Goal: Task Accomplishment & Management: Complete application form

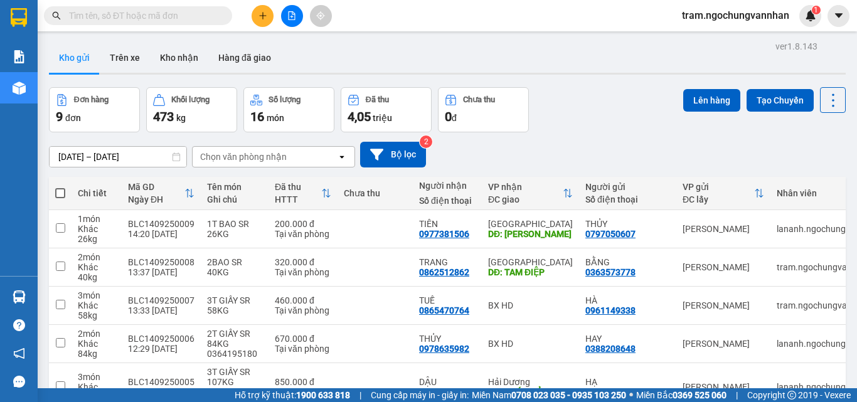
click at [266, 19] on icon "plus" at bounding box center [263, 15] width 9 height 9
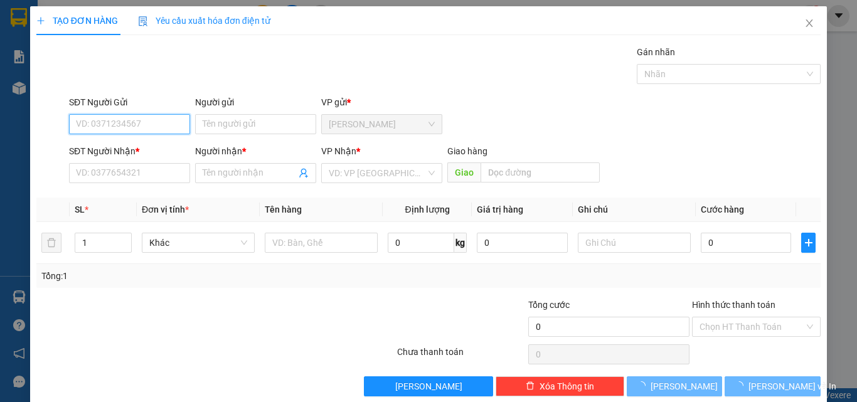
click at [94, 122] on input "SĐT Người Gửi" at bounding box center [129, 124] width 121 height 20
type input "0975371079"
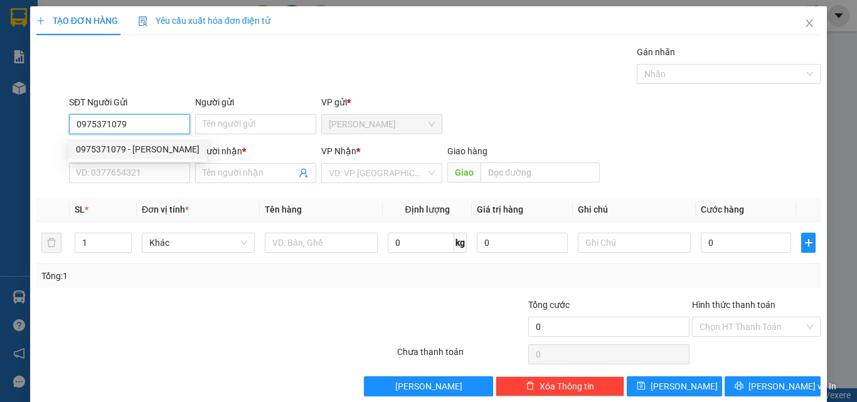
click at [113, 149] on div "0975371079 - HƯƠNG" at bounding box center [138, 149] width 124 height 14
type input "HƯƠNG"
type input "0399290982"
type input "CHÙA MAI TRUNG"
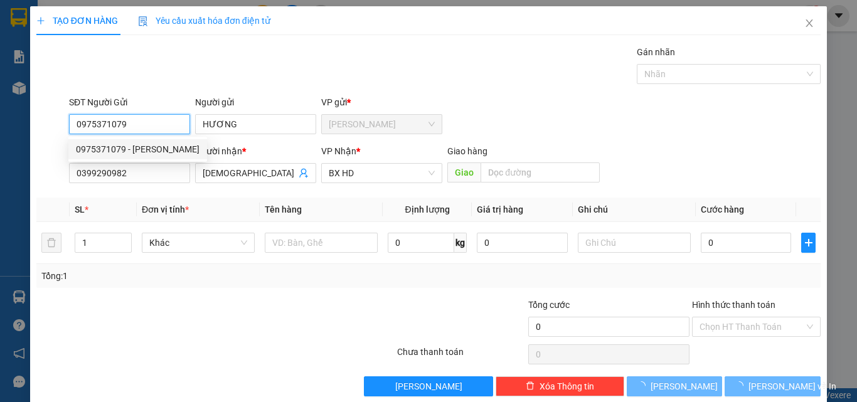
type input "440.000"
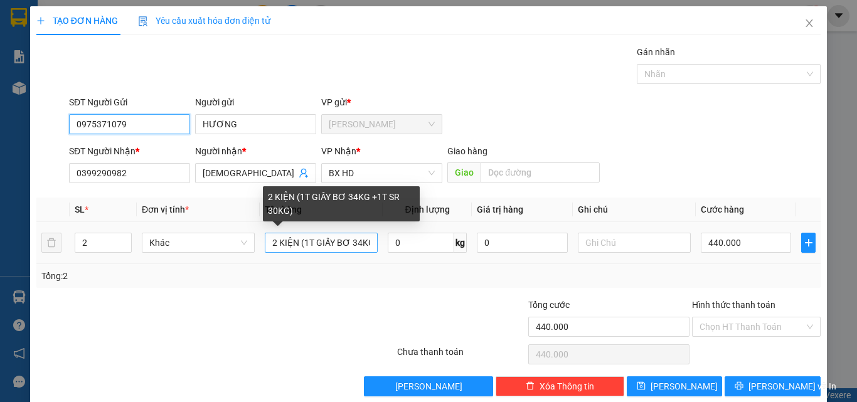
type input "0975371079"
click at [311, 252] on input "2 KIỆN (1T GIẤY BƠ 34KG +1T SR 30KG)" at bounding box center [321, 243] width 113 height 20
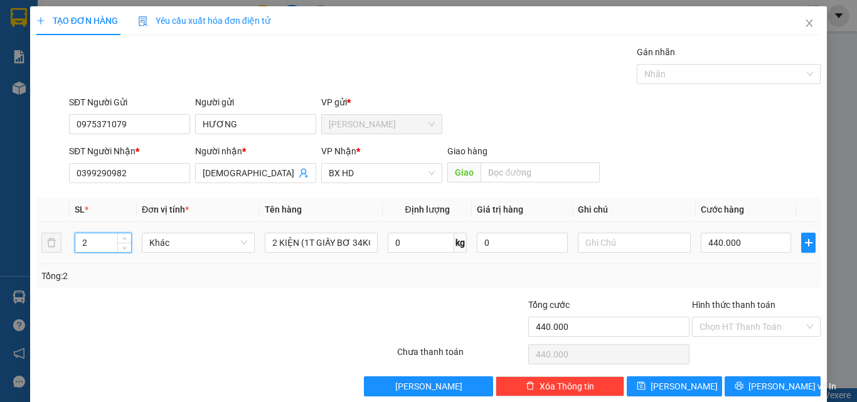
drag, startPoint x: 95, startPoint y: 237, endPoint x: 62, endPoint y: 241, distance: 32.9
click at [62, 241] on tr "2 Khác 2 KIỆN (1T GIẤY BƠ 34KG +1T SR 30KG) 0 kg 0 440.000" at bounding box center [428, 243] width 785 height 42
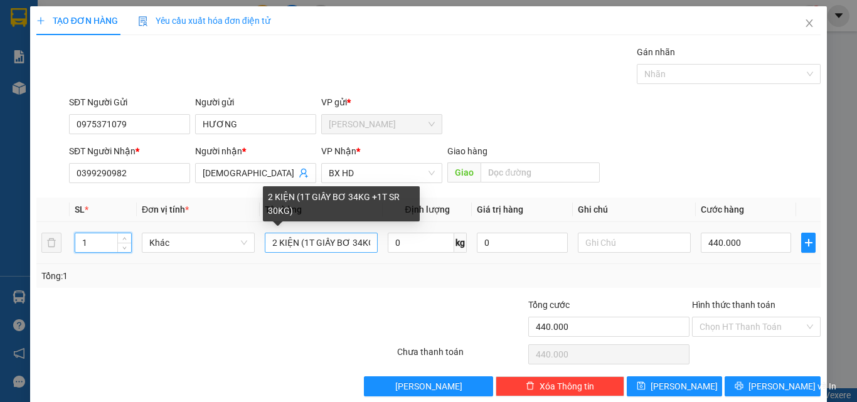
type input "1"
click at [265, 242] on input "2 KIỆN (1T GIẤY BƠ 34KG +1T SR 30KG)" at bounding box center [321, 243] width 113 height 20
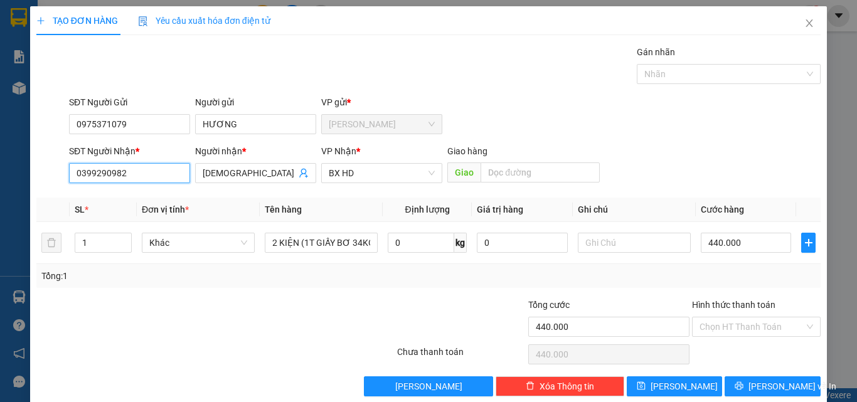
click at [125, 171] on input "0399290982" at bounding box center [129, 173] width 121 height 20
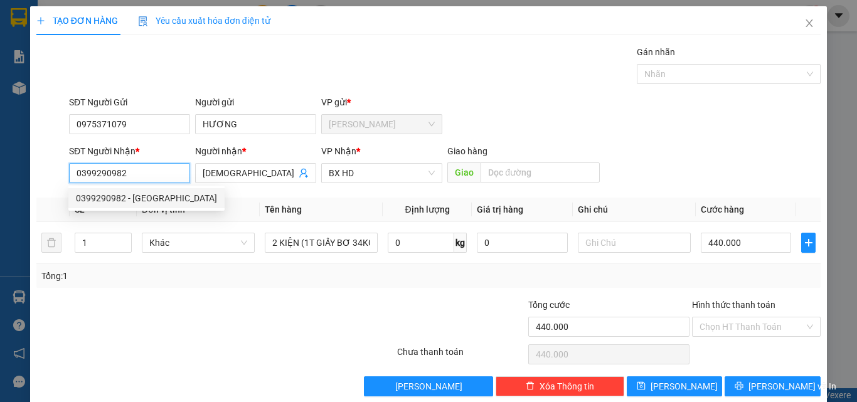
click at [126, 171] on input "0399290982" at bounding box center [129, 173] width 121 height 20
drag, startPoint x: 153, startPoint y: 173, endPoint x: 56, endPoint y: 173, distance: 96.0
click at [56, 173] on div "SĐT Người Nhận * 0399290982 Người nhận * CHÙA MAI TRUNG VP Nhận * BX HD Giao hà…" at bounding box center [428, 166] width 787 height 44
click at [227, 323] on div at bounding box center [150, 320] width 230 height 44
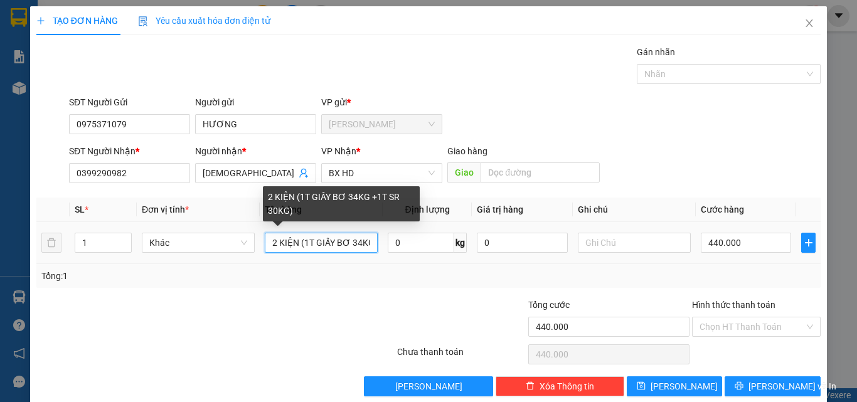
scroll to position [0, 56]
drag, startPoint x: 267, startPoint y: 240, endPoint x: 468, endPoint y: 239, distance: 200.9
click at [468, 239] on tr "1 Khác 2 KIỆN (1T GIẤY BƠ 34KG +1T SR 30KG) 0 kg 0 440.000" at bounding box center [428, 243] width 785 height 42
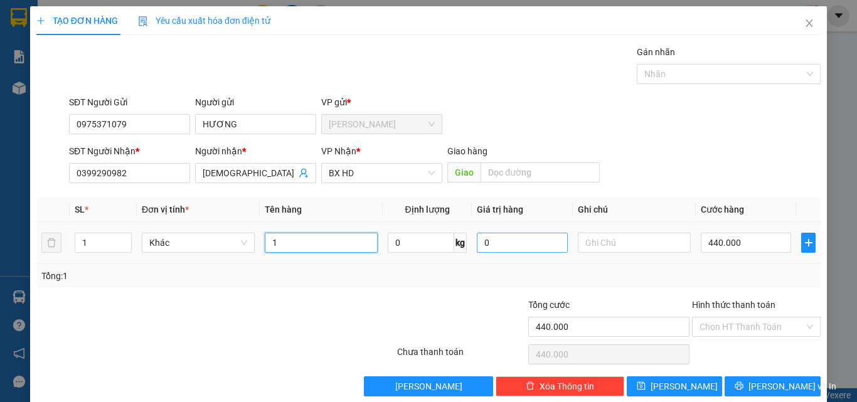
scroll to position [0, 0]
type input "1T GIẤY SR 36KG"
click at [421, 233] on input "0" at bounding box center [421, 243] width 67 height 20
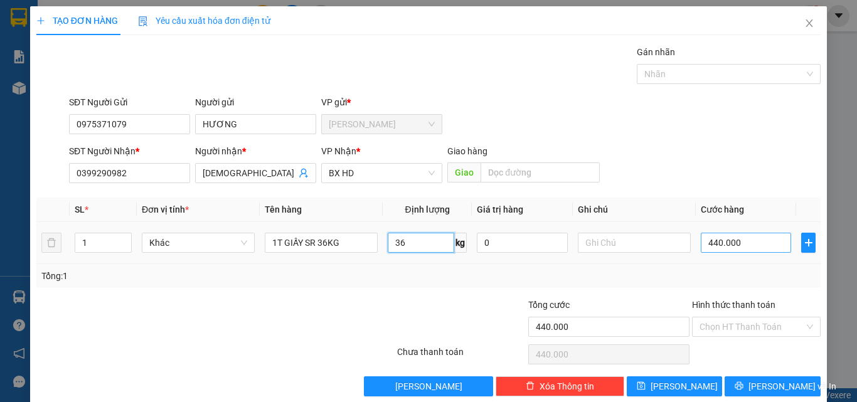
type input "36"
click at [741, 239] on input "440.000" at bounding box center [746, 243] width 90 height 20
type input "2"
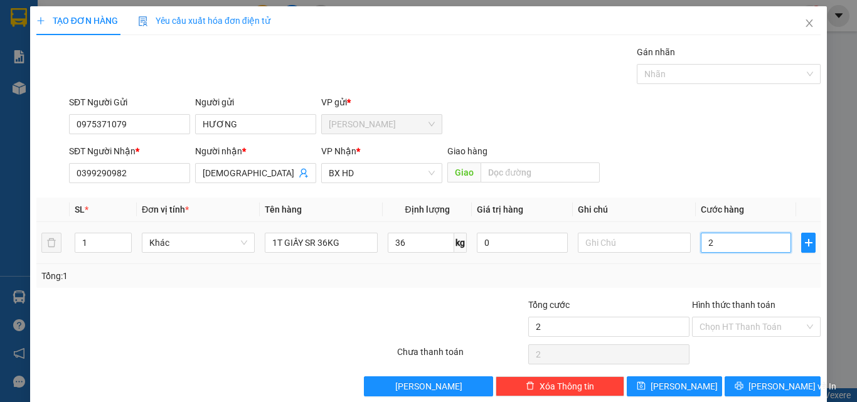
type input "28"
type input "280"
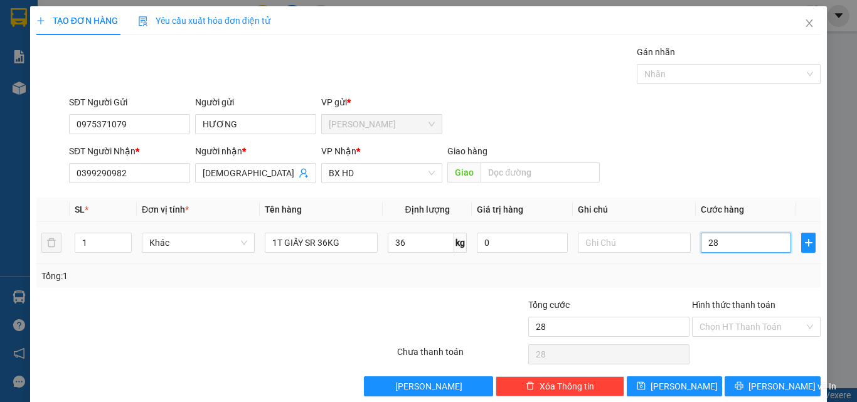
type input "280"
type input "2.800"
type input "28.000"
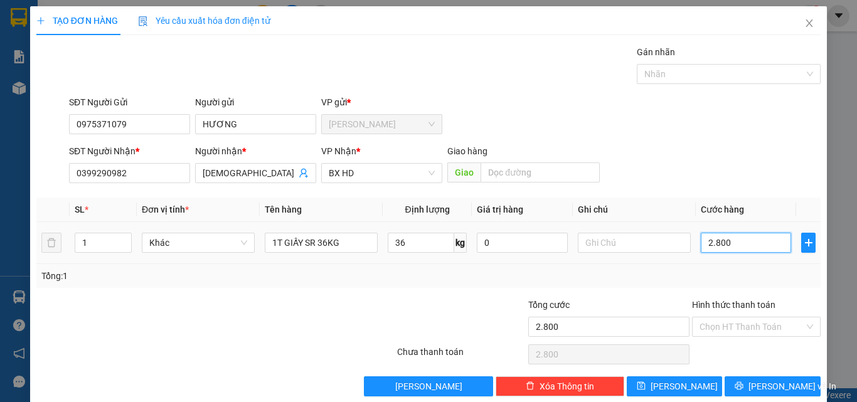
type input "28.000"
type input "280.000"
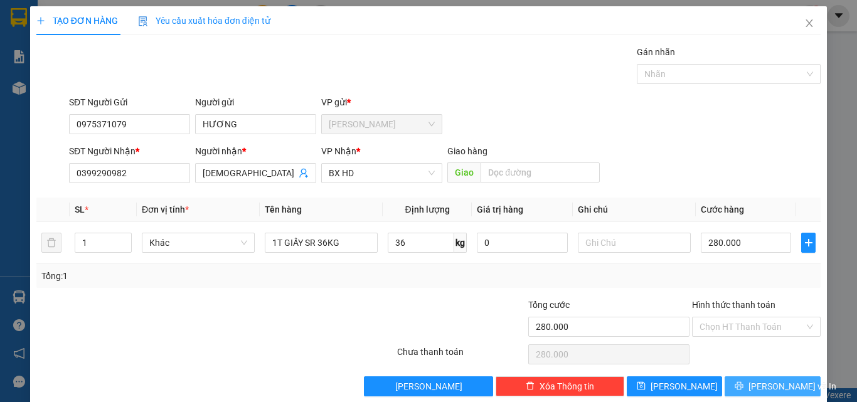
click at [759, 384] on span "Lưu và In" at bounding box center [793, 387] width 88 height 14
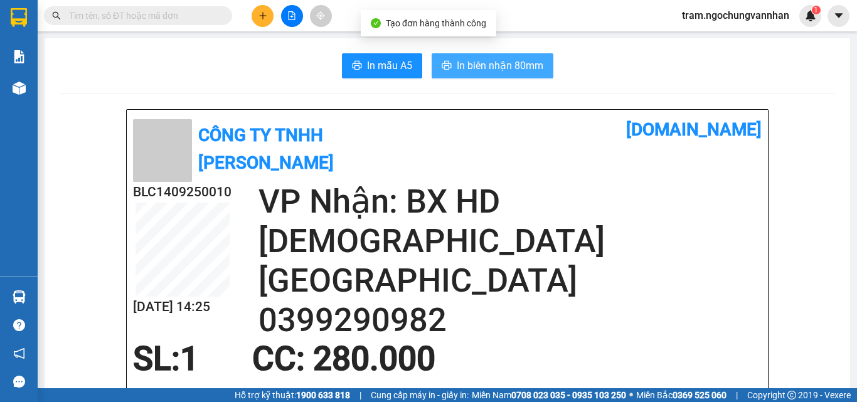
click at [491, 67] on span "In biên nhận 80mm" at bounding box center [500, 66] width 87 height 16
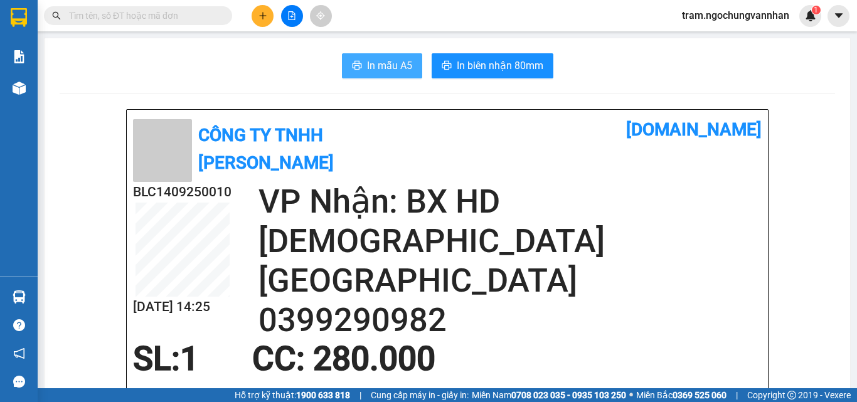
drag, startPoint x: 343, startPoint y: 48, endPoint x: 356, endPoint y: 69, distance: 24.8
click at [356, 69] on icon "printer" at bounding box center [356, 65] width 9 height 9
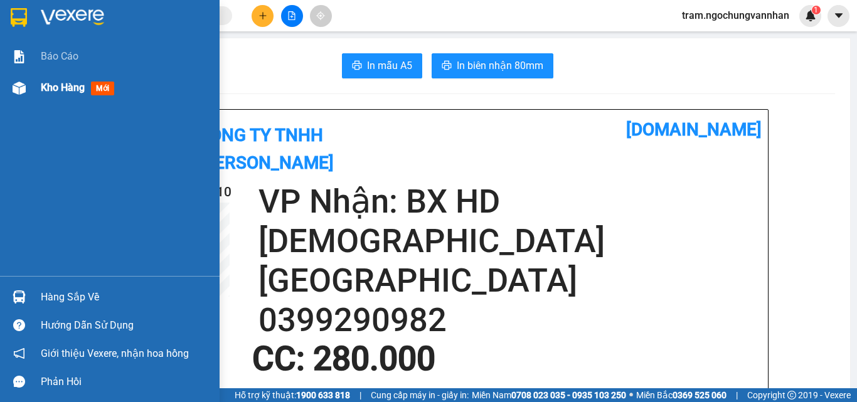
click at [38, 89] on div "Kho hàng mới" at bounding box center [110, 87] width 220 height 31
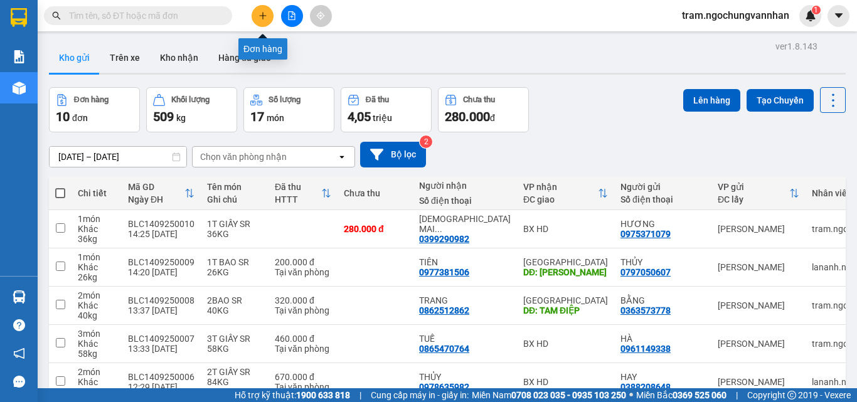
click at [267, 18] on button at bounding box center [263, 16] width 22 height 22
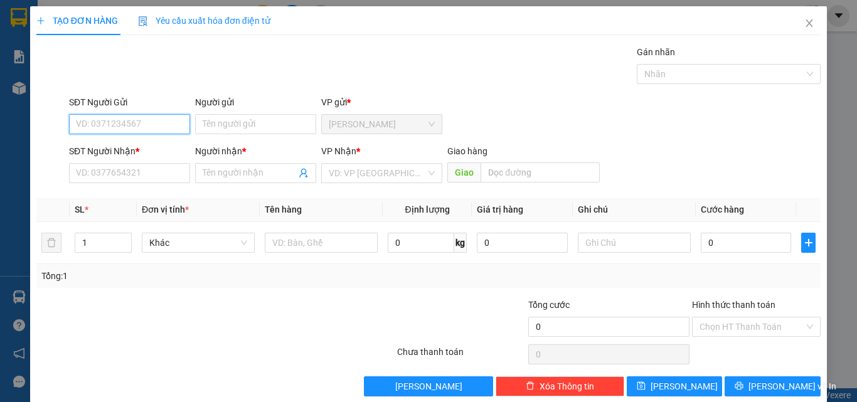
click at [153, 117] on input "SĐT Người Gửi" at bounding box center [129, 124] width 121 height 20
drag, startPoint x: 93, startPoint y: 245, endPoint x: 67, endPoint y: 244, distance: 25.8
click at [67, 244] on tr "1 Khác 0 kg 0 0" at bounding box center [428, 243] width 785 height 42
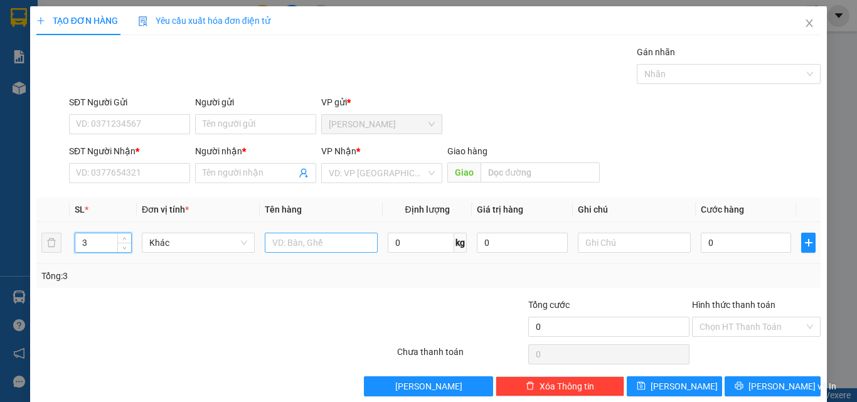
type input "3"
click at [323, 249] on input "text" at bounding box center [321, 243] width 113 height 20
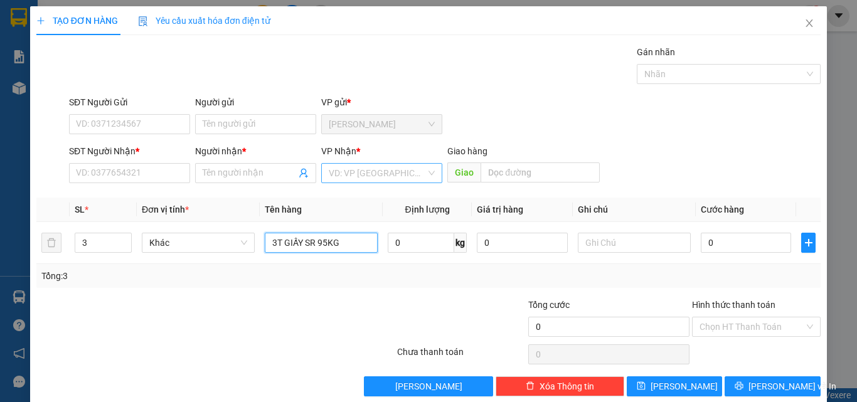
type input "3T GIẤY SR 95KG"
click at [382, 172] on input "search" at bounding box center [377, 173] width 97 height 19
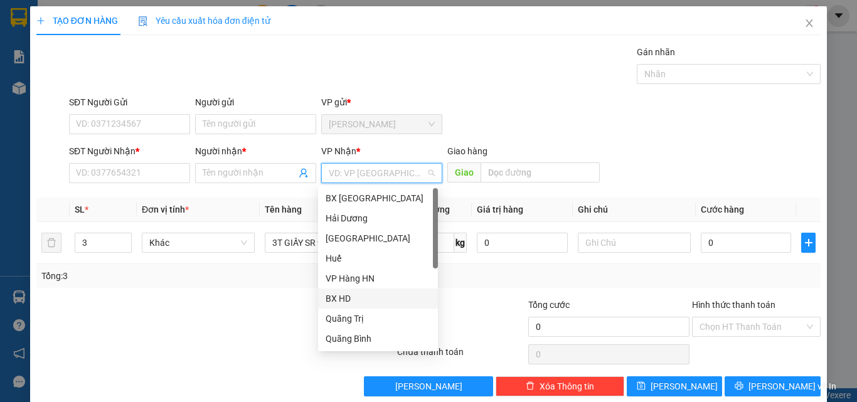
scroll to position [131, 0]
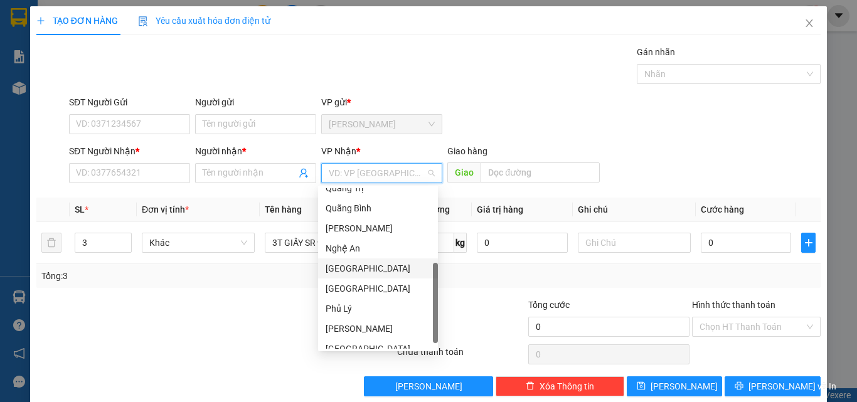
click at [353, 249] on div "Nghệ An" at bounding box center [378, 249] width 105 height 14
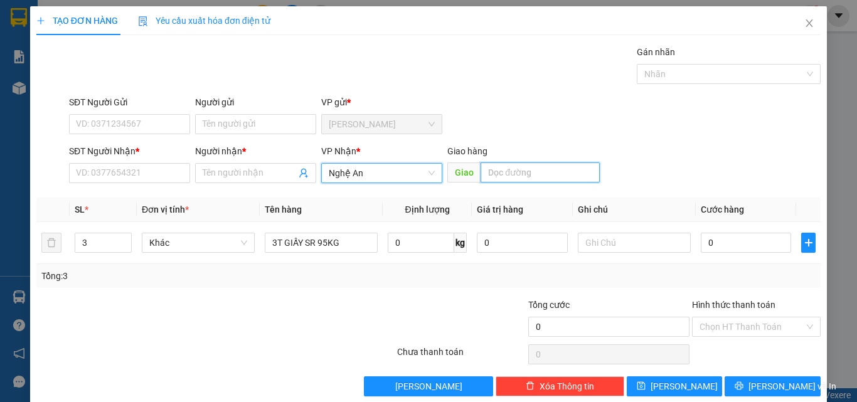
click at [510, 171] on input "text" at bounding box center [540, 173] width 119 height 20
type input "DIỄN CHÂU"
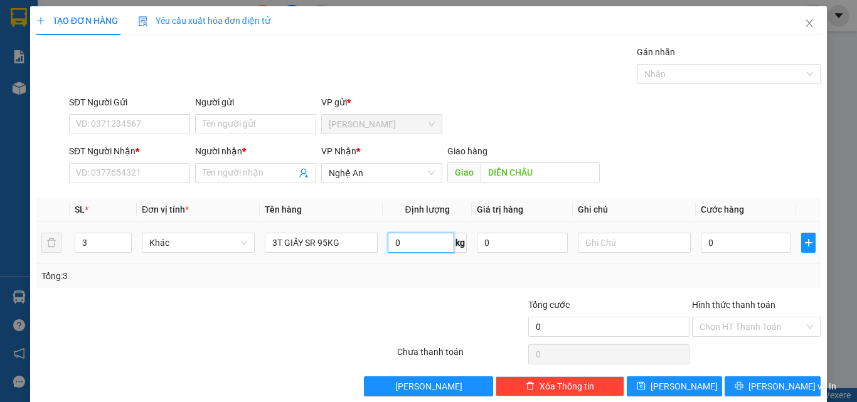
click at [408, 248] on input "0" at bounding box center [421, 243] width 67 height 20
type input "95"
click at [731, 249] on input "0" at bounding box center [746, 243] width 90 height 20
type input "7"
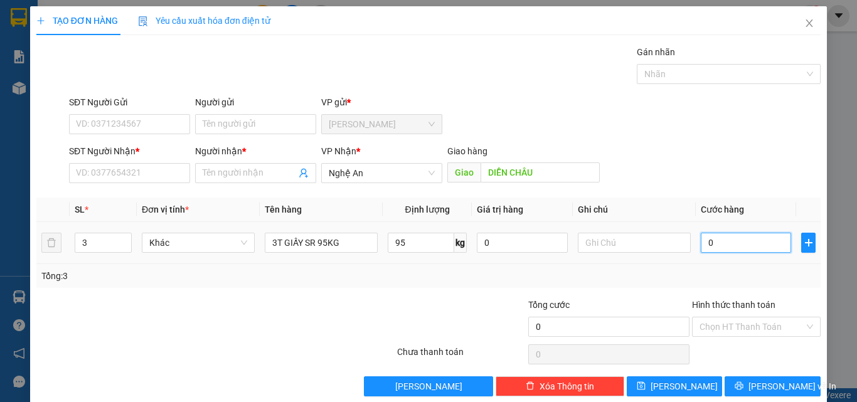
type input "7"
type input "76"
type input "760"
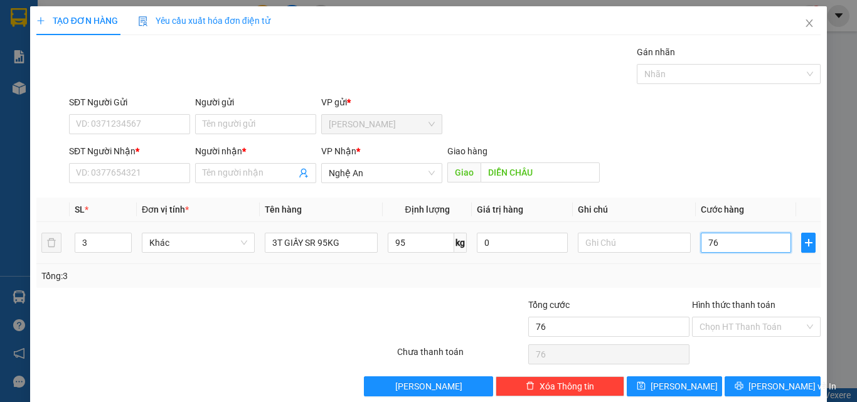
type input "760"
type input "7.600"
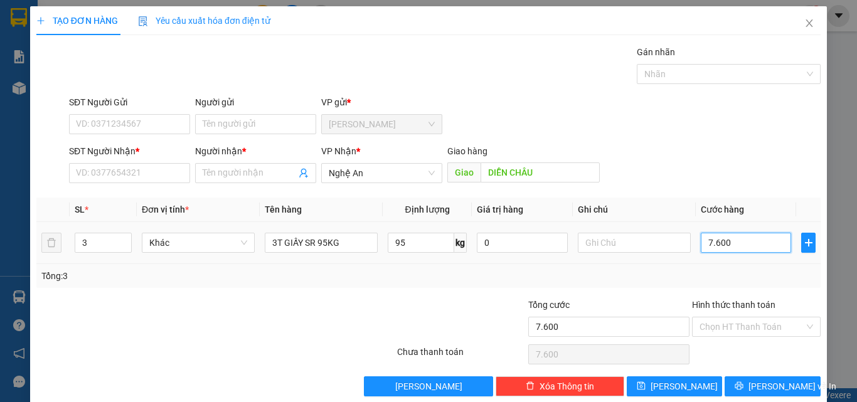
type input "76.000"
type input "760.000"
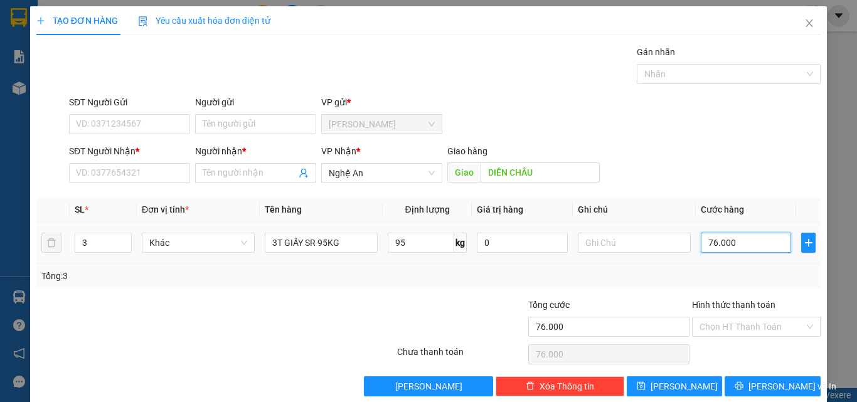
type input "760.000"
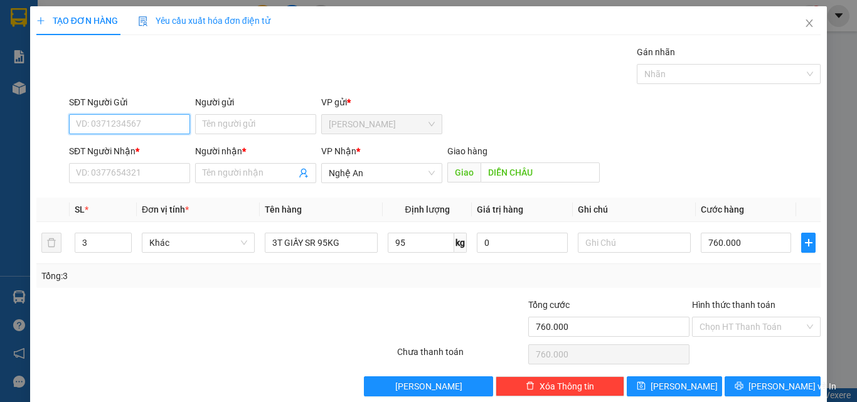
click at [127, 121] on input "SĐT Người Gửi" at bounding box center [129, 124] width 121 height 20
type input "0968209259"
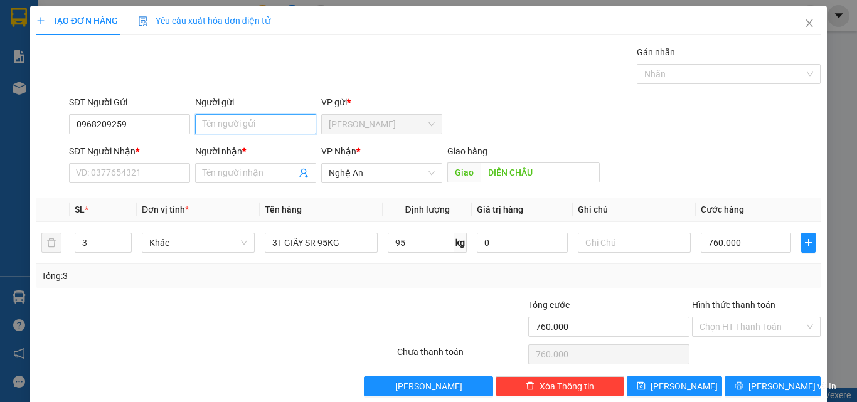
click at [231, 124] on input "Người gửi" at bounding box center [255, 124] width 121 height 20
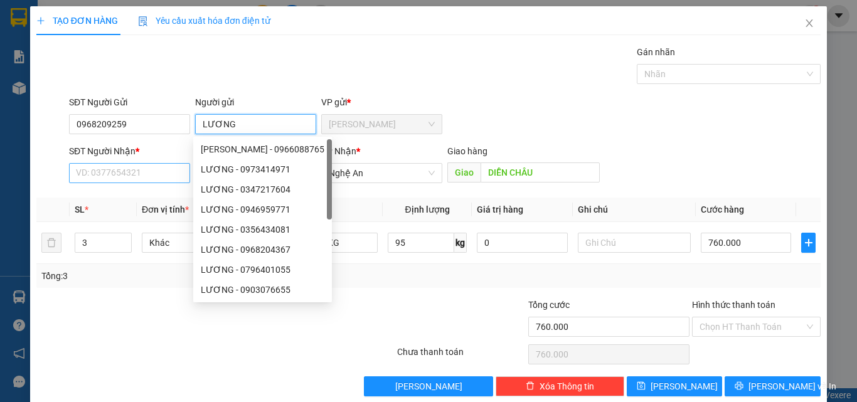
type input "LƯƠNG"
click at [122, 168] on input "SĐT Người Nhận *" at bounding box center [129, 173] width 121 height 20
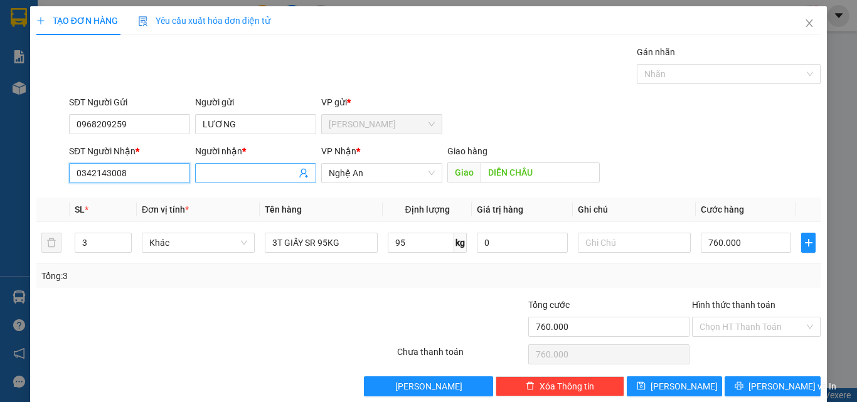
type input "0342143008"
click at [234, 173] on input "Người nhận *" at bounding box center [250, 173] width 94 height 14
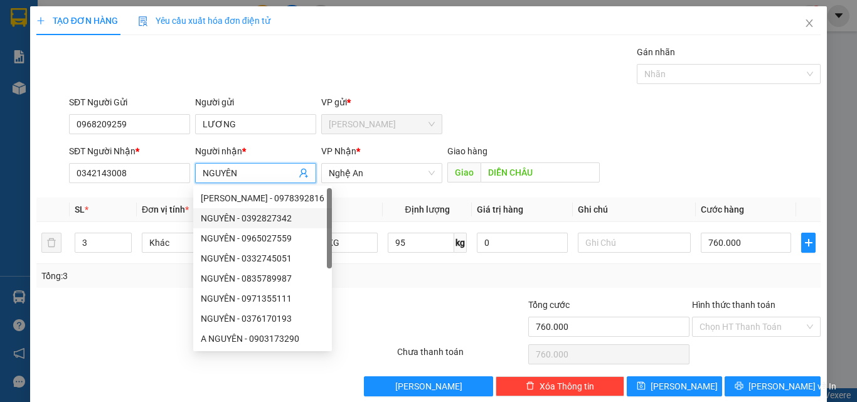
type input "NGUYÊN"
click at [714, 128] on div "SĐT Người Gửi 0968209259 Người gửi LƯƠNG VP gửi * Bảo Lộc" at bounding box center [445, 117] width 757 height 44
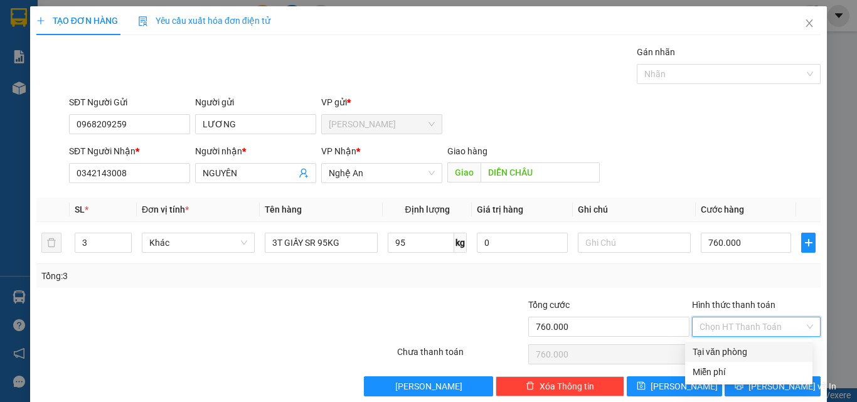
click at [708, 324] on input "Hình thức thanh toán" at bounding box center [752, 327] width 105 height 19
click at [722, 348] on div "Tại văn phòng" at bounding box center [749, 352] width 112 height 14
type input "0"
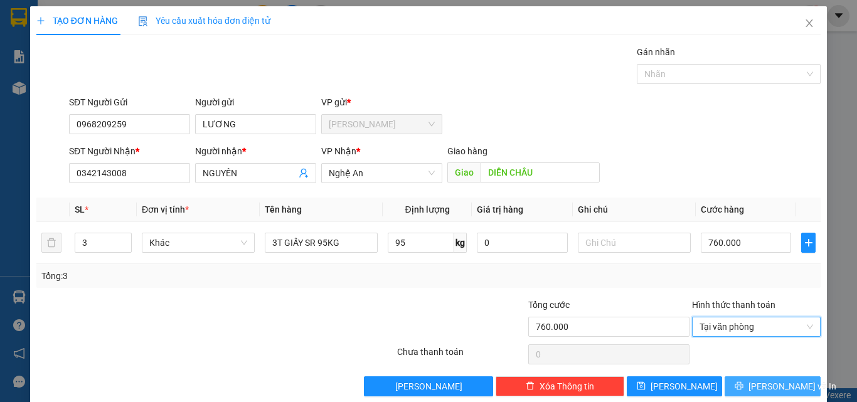
click at [744, 382] on icon "printer" at bounding box center [739, 386] width 9 height 9
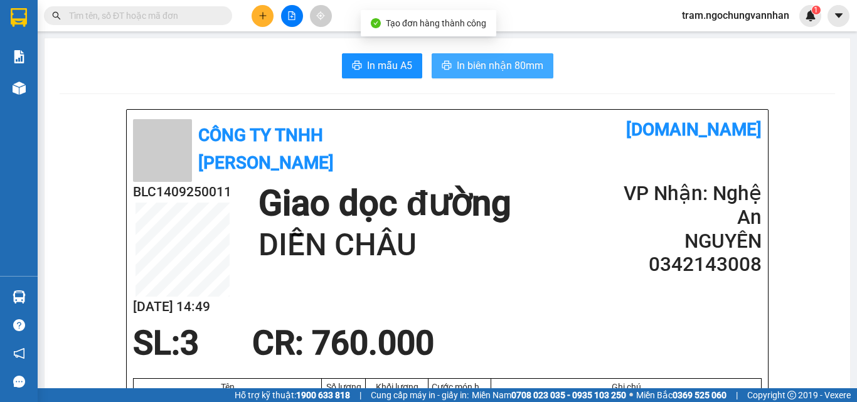
click at [523, 58] on span "In biên nhận 80mm" at bounding box center [500, 66] width 87 height 16
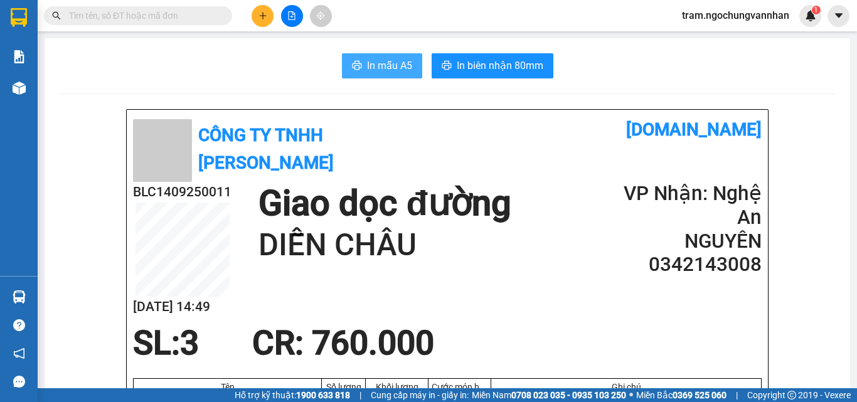
click at [375, 60] on span "In mẫu A5" at bounding box center [389, 66] width 45 height 16
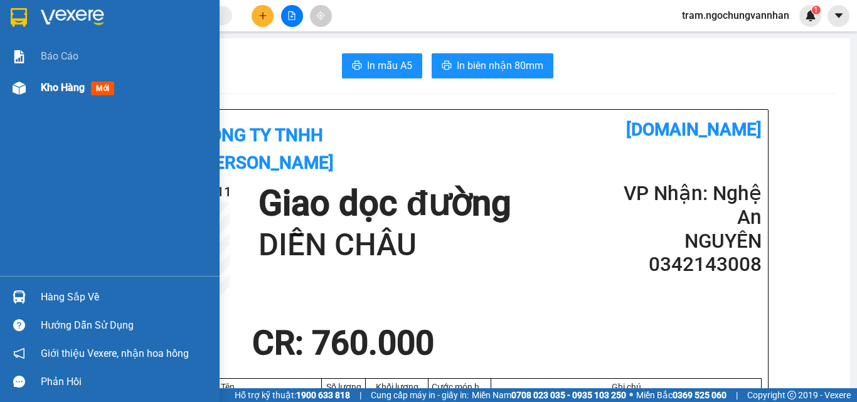
click at [78, 94] on div "Kho hàng mới" at bounding box center [80, 88] width 78 height 16
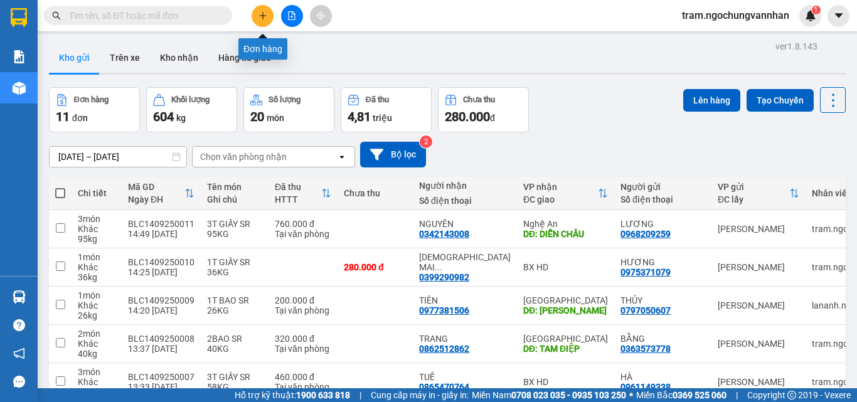
click at [263, 24] on button at bounding box center [263, 16] width 22 height 22
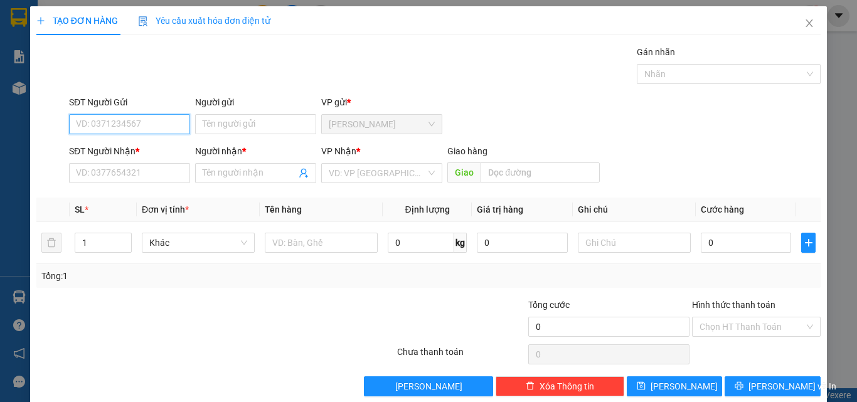
click at [147, 124] on input "SĐT Người Gửi" at bounding box center [129, 124] width 121 height 20
type input "0944847934"
click at [139, 154] on div "0944847934 - XUÂN" at bounding box center [128, 149] width 105 height 14
type input "XUÂN"
type input "0355171264"
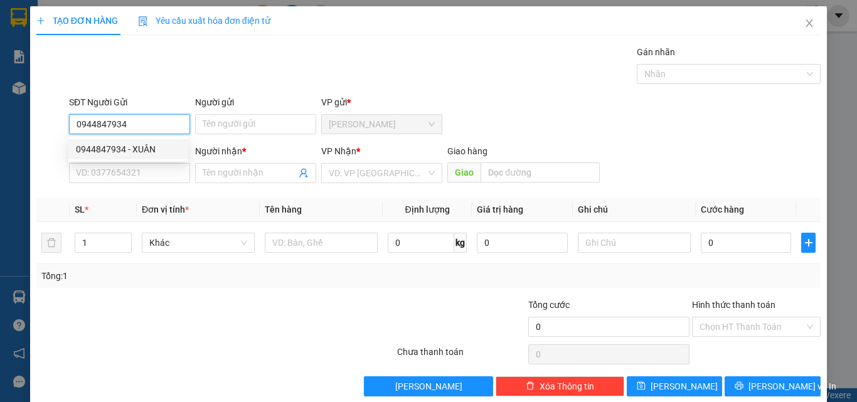
type input "PHONG"
type input "ĐẦU ĐTRÁNH H.TĨNH"
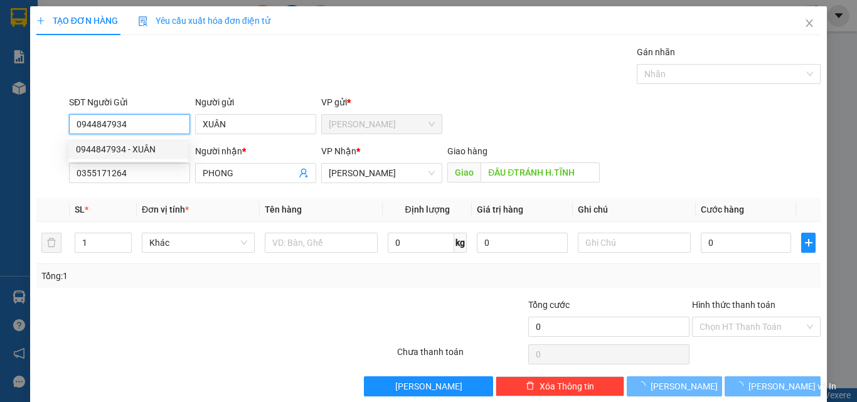
type input "690.000"
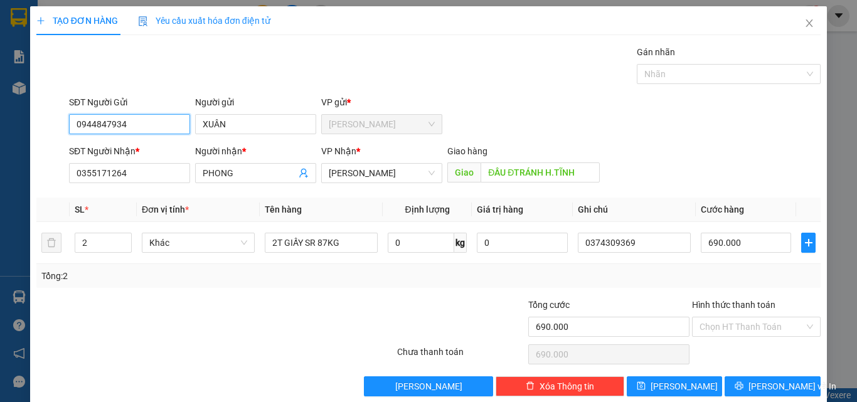
type input "0944847934"
click at [173, 315] on div at bounding box center [150, 320] width 230 height 44
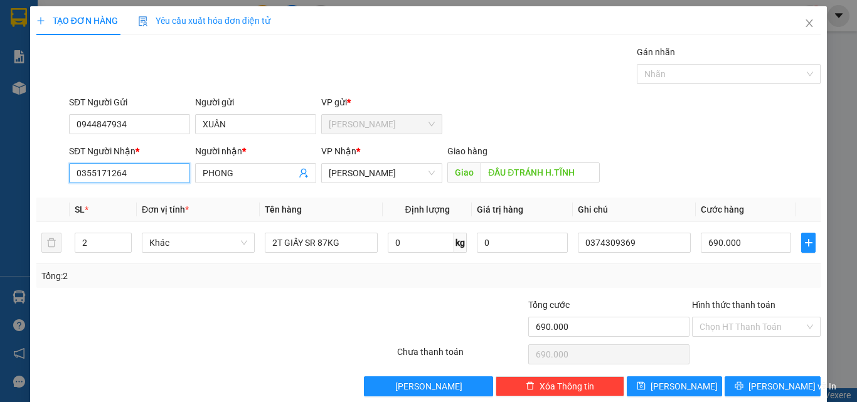
click at [144, 173] on input "0355171264" at bounding box center [129, 173] width 121 height 20
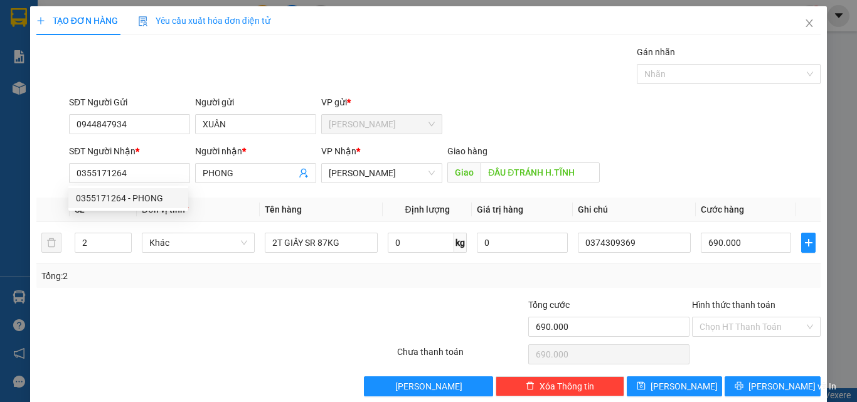
click at [214, 314] on div at bounding box center [150, 320] width 230 height 44
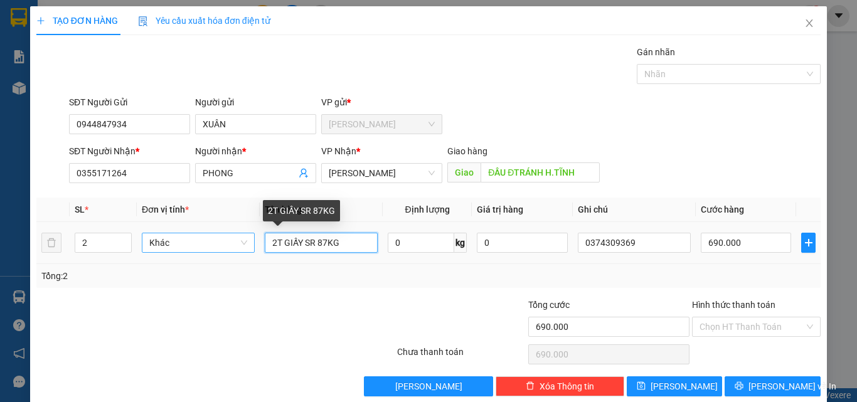
drag, startPoint x: 275, startPoint y: 247, endPoint x: 230, endPoint y: 244, distance: 45.3
click at [230, 244] on tr "2 Khác 2T GIẤY SR 87KG 0 kg 0 0374309369 690.000" at bounding box center [428, 243] width 785 height 42
type input "T GIẤY SR 87KG"
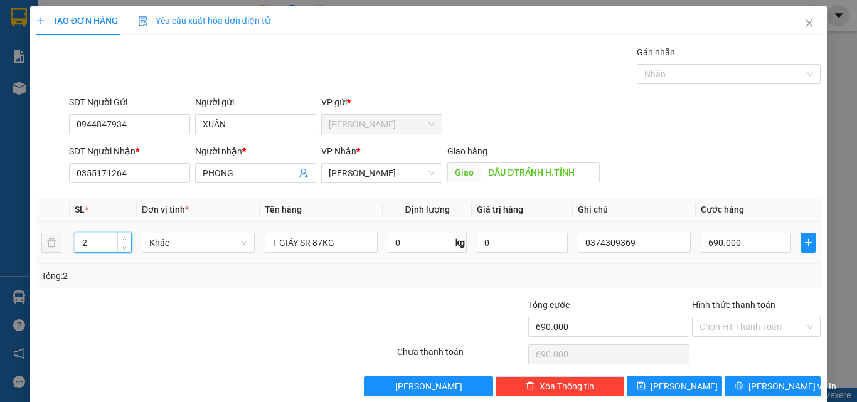
click at [44, 240] on tr "2 Khác T GIẤY SR 87KG 0 kg 0 0374309369 690.000" at bounding box center [428, 243] width 785 height 42
drag, startPoint x: 76, startPoint y: 237, endPoint x: 111, endPoint y: 249, distance: 37.1
click at [73, 240] on td "2" at bounding box center [103, 243] width 67 height 42
drag, startPoint x: 95, startPoint y: 243, endPoint x: 23, endPoint y: 244, distance: 72.2
click at [23, 244] on div "TẠO ĐƠN HÀNG Yêu cầu xuất hóa đơn điện tử Transit Pickup Surcharge Ids Transit …" at bounding box center [428, 201] width 857 height 402
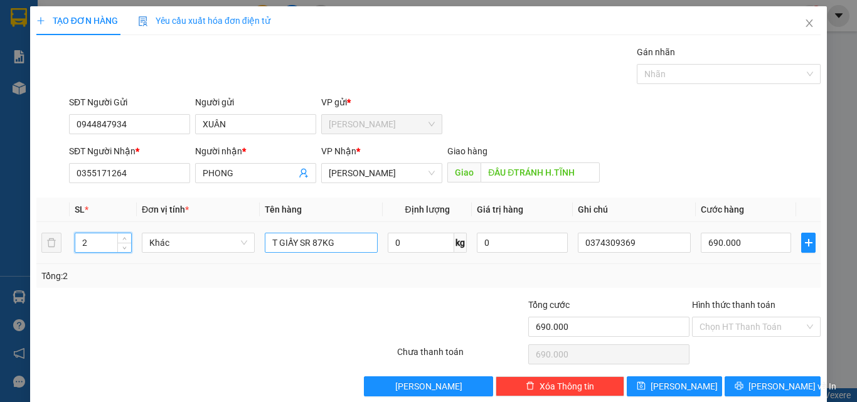
type input "7"
type input "1"
click at [269, 242] on input "T GIẤY SR 87KG" at bounding box center [321, 243] width 113 height 20
click at [325, 243] on input "1T GIẤY SR 87KG" at bounding box center [321, 243] width 113 height 20
type input "1T GIẤY SR 40KG"
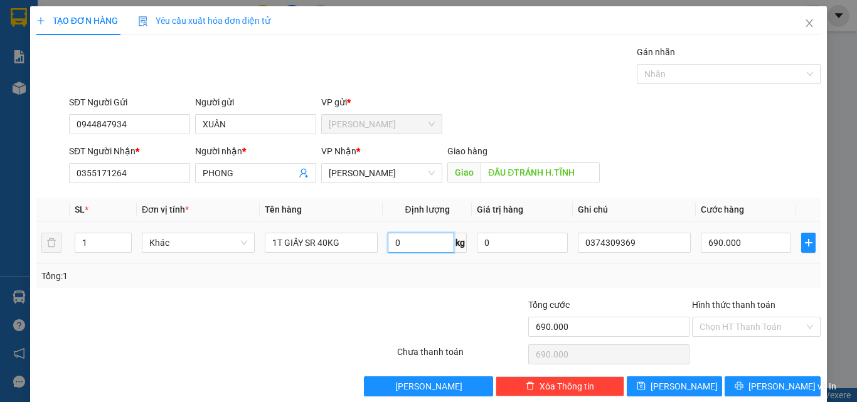
click at [403, 244] on input "0" at bounding box center [421, 243] width 67 height 20
type input "40"
click at [727, 247] on input "690.000" at bounding box center [746, 243] width 90 height 20
type input "4"
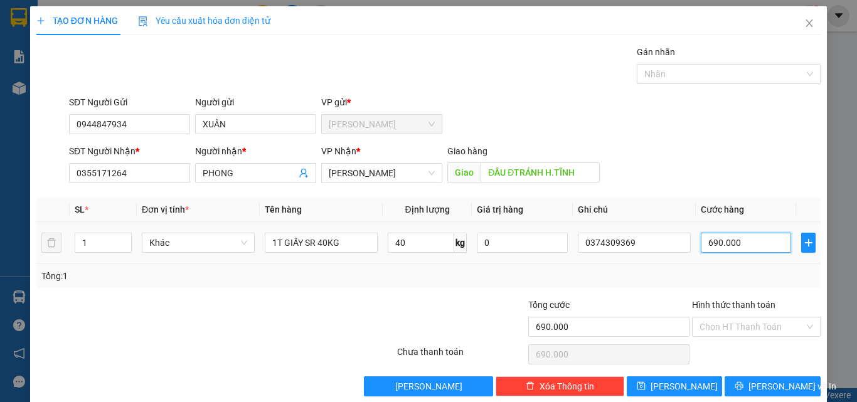
type input "4"
type input "48"
type input "480"
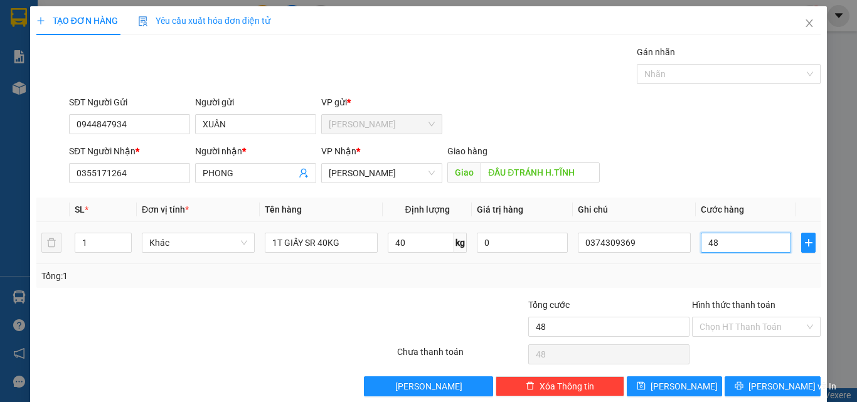
type input "480"
type input "4.800"
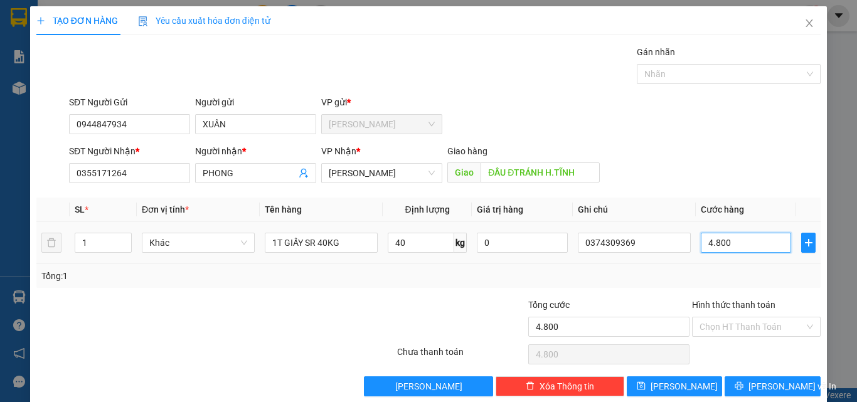
type input "48.000"
type input "480.000"
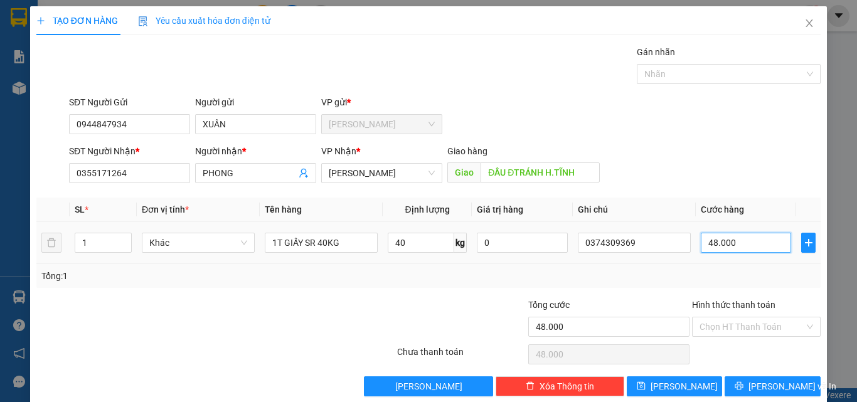
type input "480.000"
drag, startPoint x: 741, startPoint y: 245, endPoint x: 653, endPoint y: 245, distance: 88.5
click at [653, 242] on tr "1 Khác 1T GIẤY SR 40KG 40 kg 0 0374309369 480.000" at bounding box center [428, 243] width 785 height 42
type input "3"
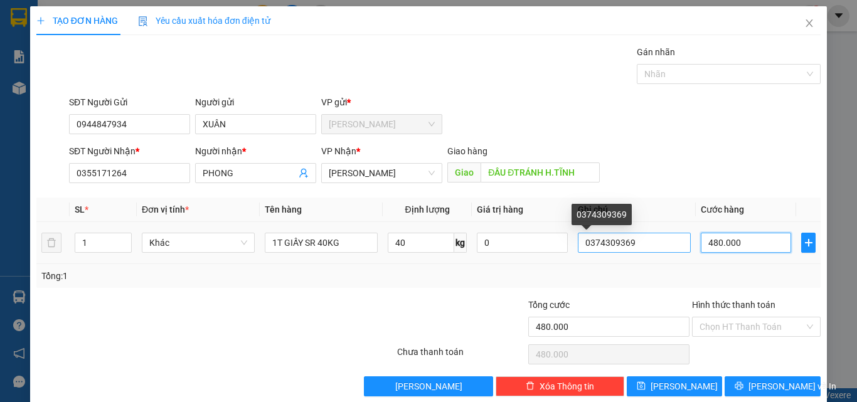
type input "3"
type input "32"
type input "320"
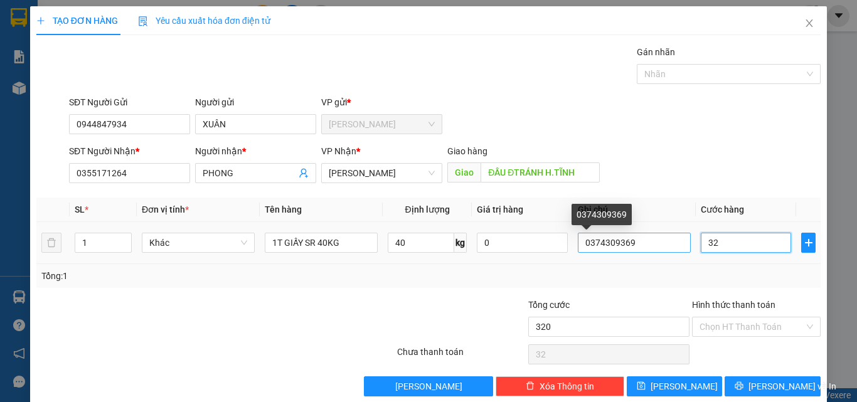
type input "320"
type input "3.200"
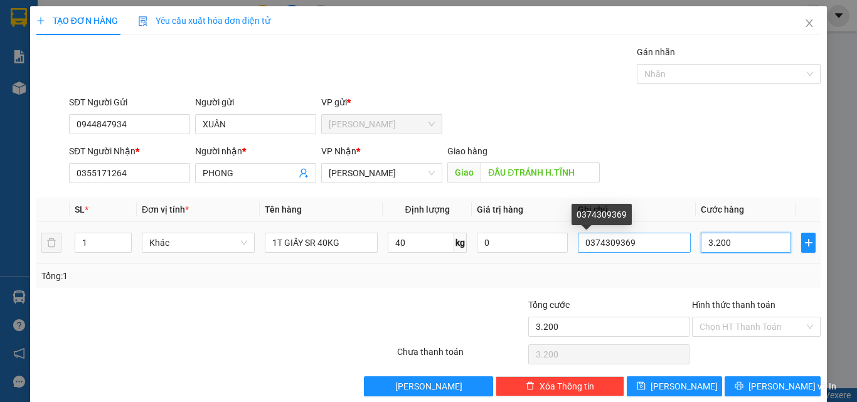
type input "32.000"
type input "320.000"
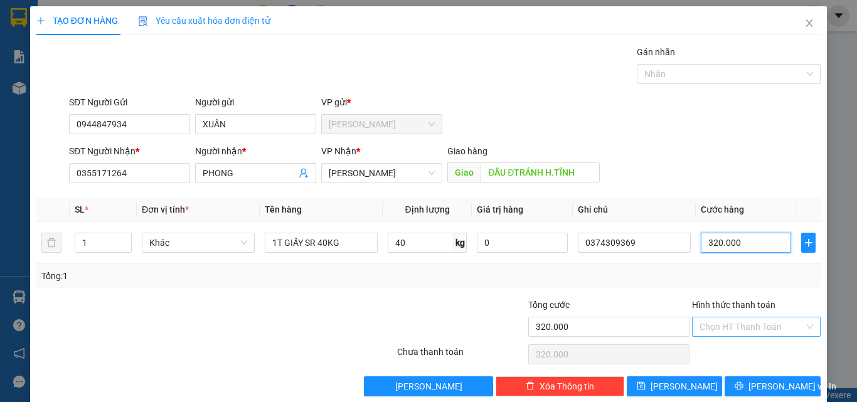
type input "320.000"
click at [722, 329] on input "Hình thức thanh toán" at bounding box center [752, 327] width 105 height 19
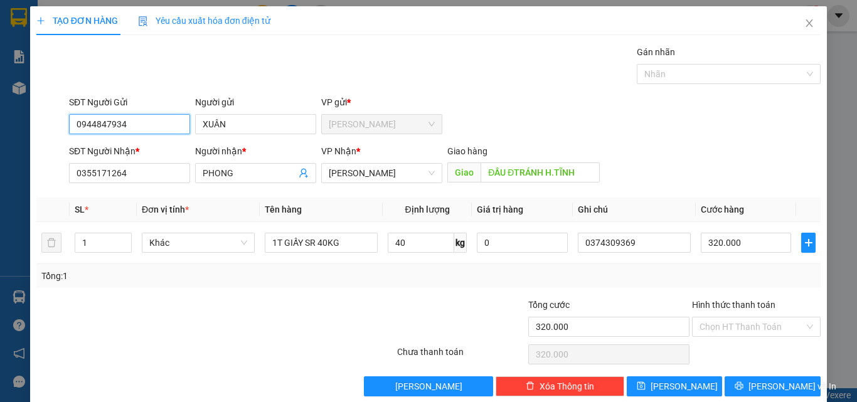
click at [95, 123] on input "0944847934" at bounding box center [129, 124] width 121 height 20
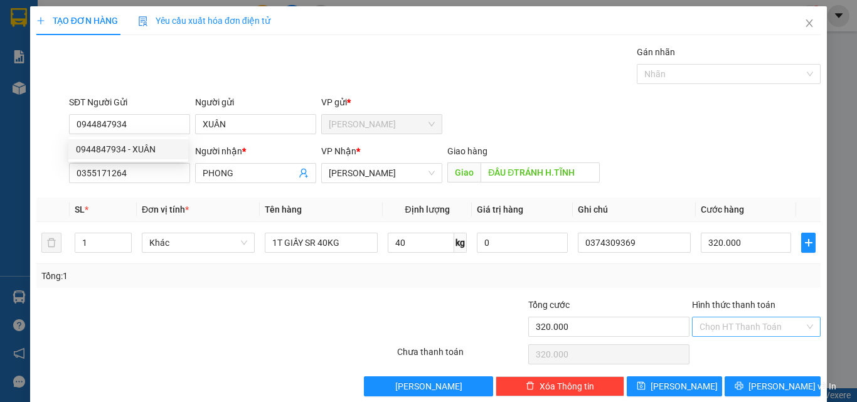
click at [726, 326] on input "Hình thức thanh toán" at bounding box center [752, 327] width 105 height 19
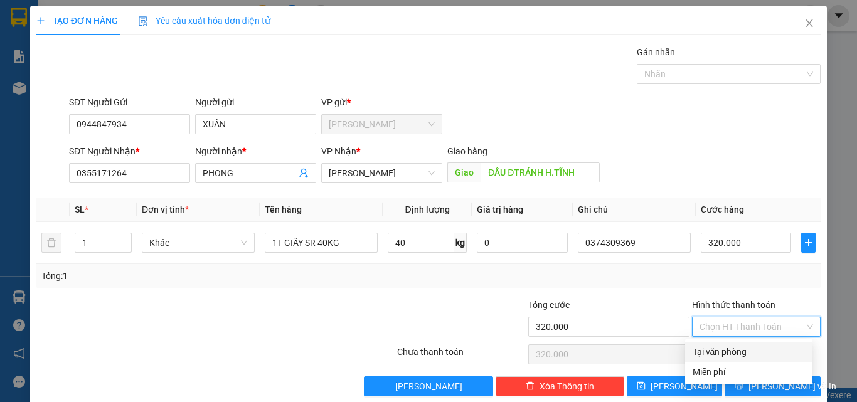
click at [717, 350] on div "Tại văn phòng" at bounding box center [749, 352] width 112 height 14
type input "0"
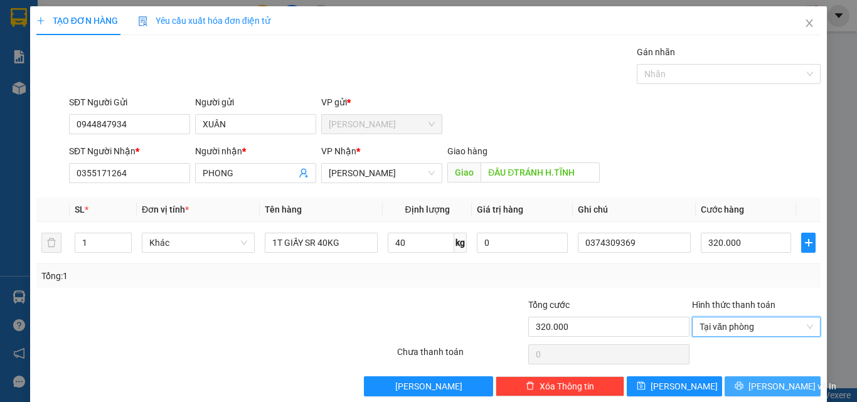
click at [744, 389] on icon "printer" at bounding box center [740, 386] width 8 height 8
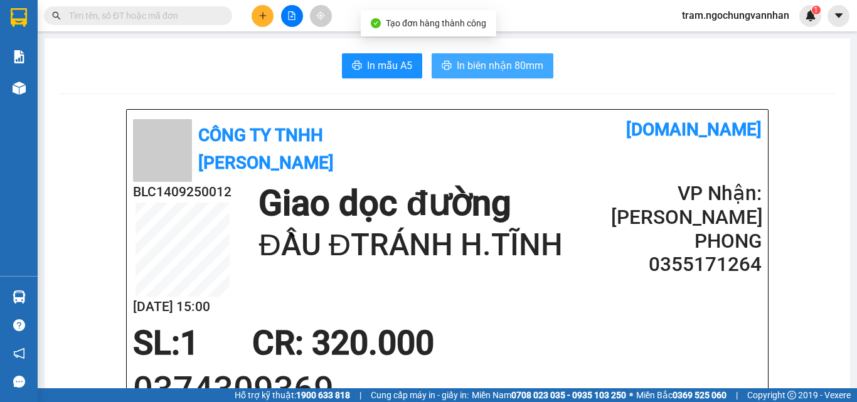
click at [520, 58] on span "In biên nhận 80mm" at bounding box center [500, 66] width 87 height 16
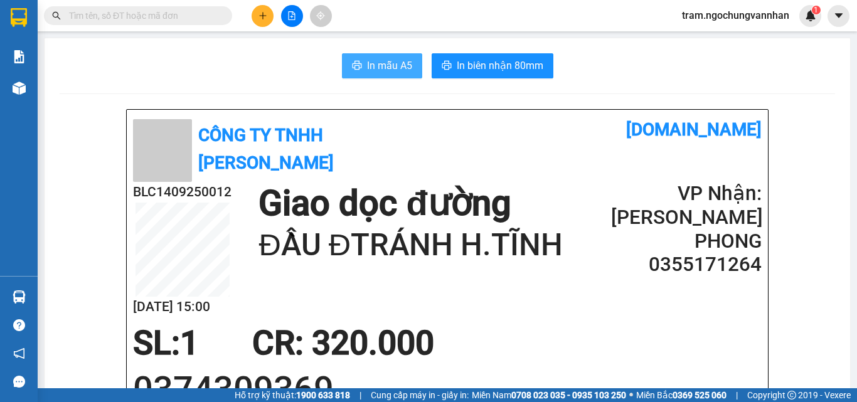
click at [395, 56] on button "In mẫu A5" at bounding box center [382, 65] width 80 height 25
click at [259, 16] on icon "plus" at bounding box center [263, 15] width 9 height 9
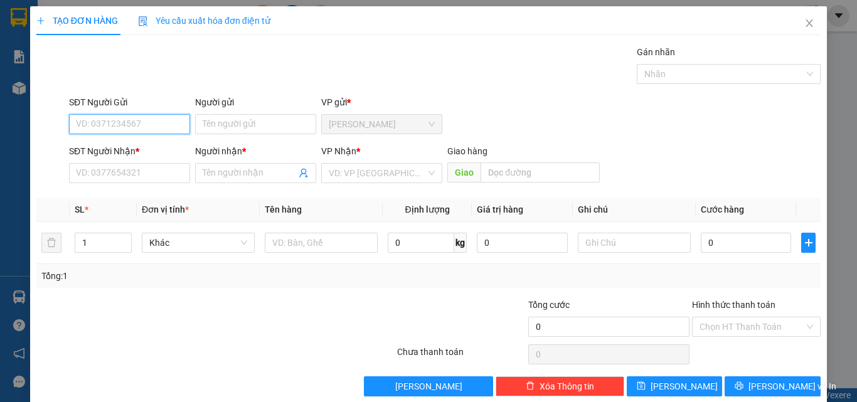
click at [148, 124] on input "SĐT Người Gửi" at bounding box center [129, 124] width 121 height 20
paste input "0944847934"
type input "0944847934"
click at [163, 153] on div "0944847934 - XUÂN" at bounding box center [128, 149] width 105 height 14
type input "XUÂN"
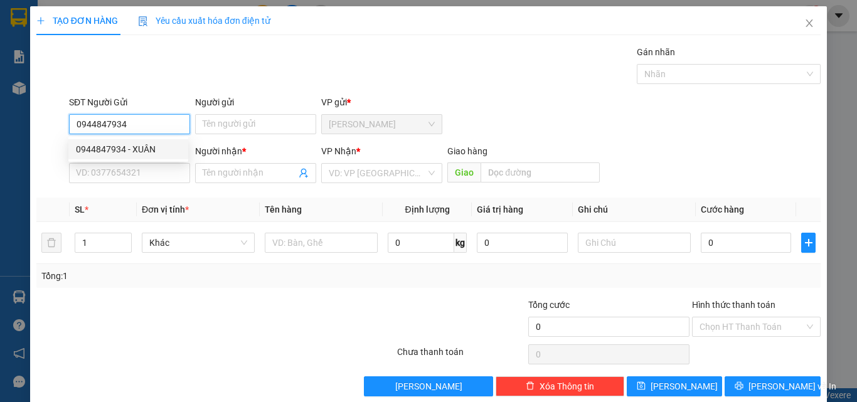
type input "0355171264"
type input "PHONG"
type input "ĐẦU ĐTRÁNH H.TĨNH"
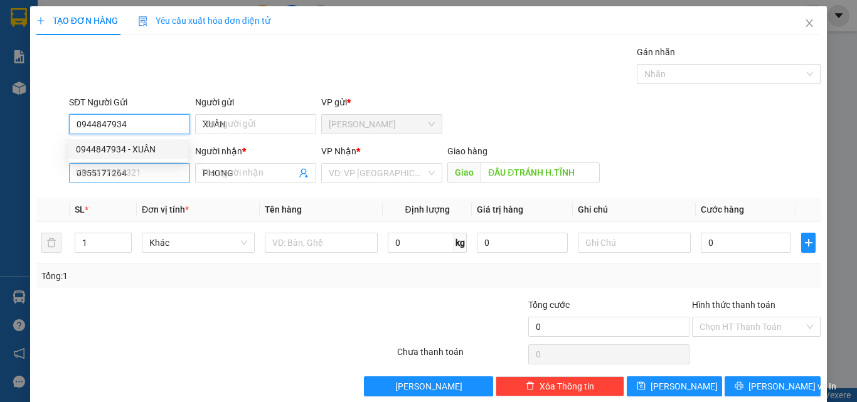
type input "320.000"
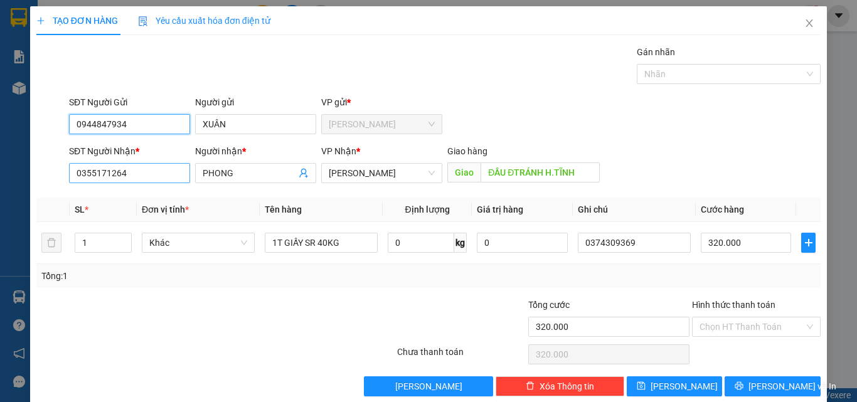
type input "0944847934"
drag, startPoint x: 148, startPoint y: 176, endPoint x: 83, endPoint y: 178, distance: 65.3
click at [83, 178] on input "0355171264" at bounding box center [129, 173] width 121 height 20
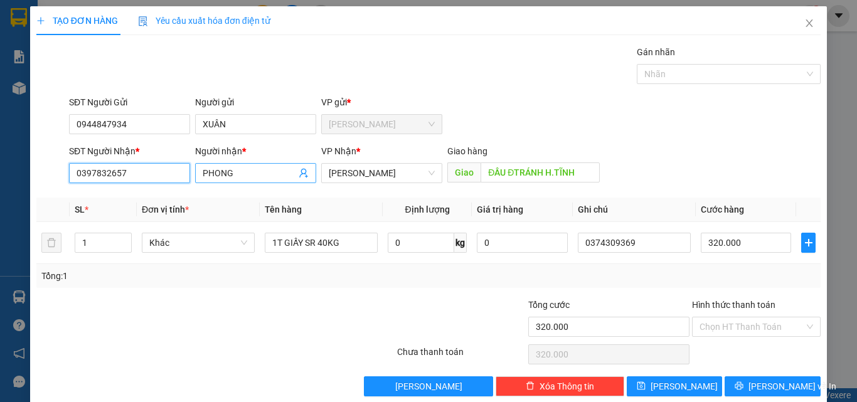
type input "0397832657"
drag, startPoint x: 252, startPoint y: 176, endPoint x: 189, endPoint y: 170, distance: 63.1
click at [189, 170] on div "SĐT Người Nhận * 0397832657 Người nhận * PHONG PHONG VP Nhận * Hà Tĩnh Giao hàn…" at bounding box center [445, 166] width 757 height 44
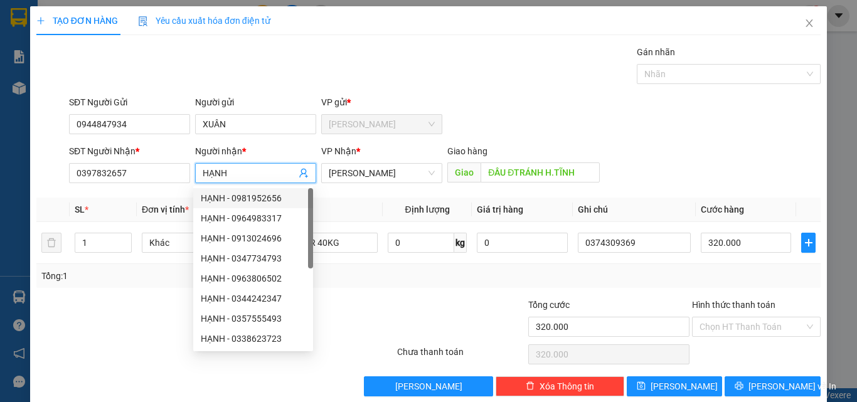
type input "HẠNH"
drag, startPoint x: 523, startPoint y: 119, endPoint x: 485, endPoint y: 156, distance: 52.4
click at [523, 119] on div "SĐT Người Gửi 0944847934 Người gửi XUÂN VP gửi * Bảo Lộc" at bounding box center [445, 117] width 757 height 44
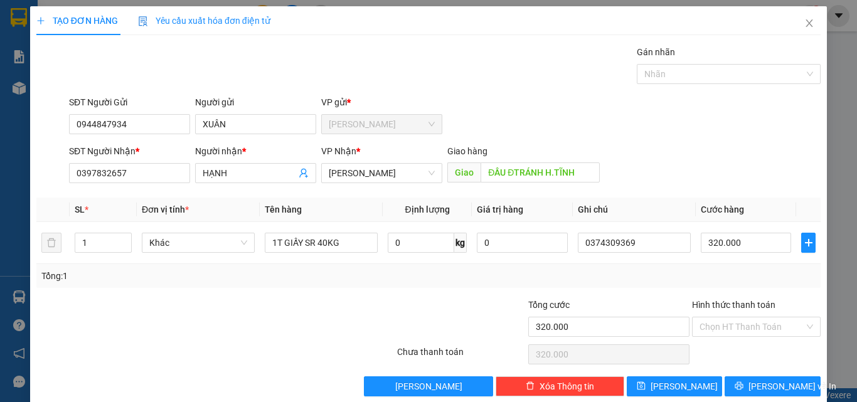
drag, startPoint x: 378, startPoint y: 327, endPoint x: 327, endPoint y: 281, distance: 68.9
click at [377, 321] on div at bounding box center [330, 320] width 131 height 44
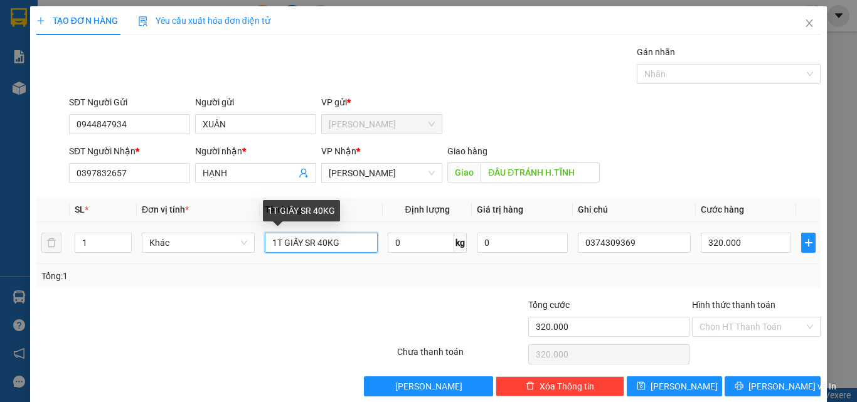
click at [323, 244] on input "1T GIẤY SR 40KG" at bounding box center [321, 243] width 113 height 20
type input "1T GIẤY SR 35KG"
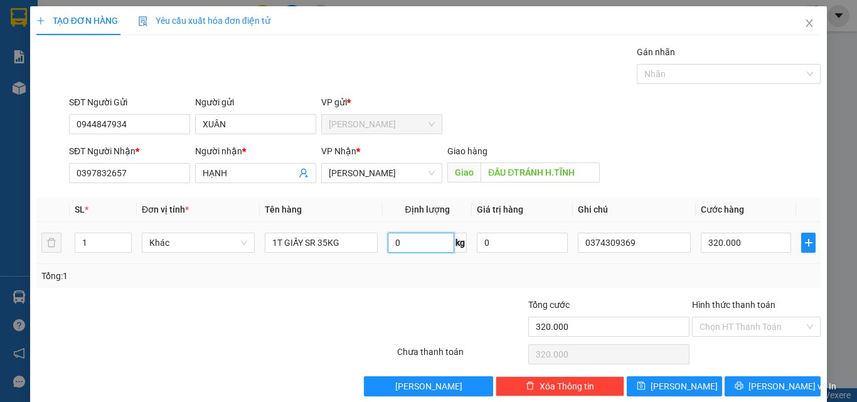
click at [411, 252] on input "0" at bounding box center [421, 243] width 67 height 20
type input "35"
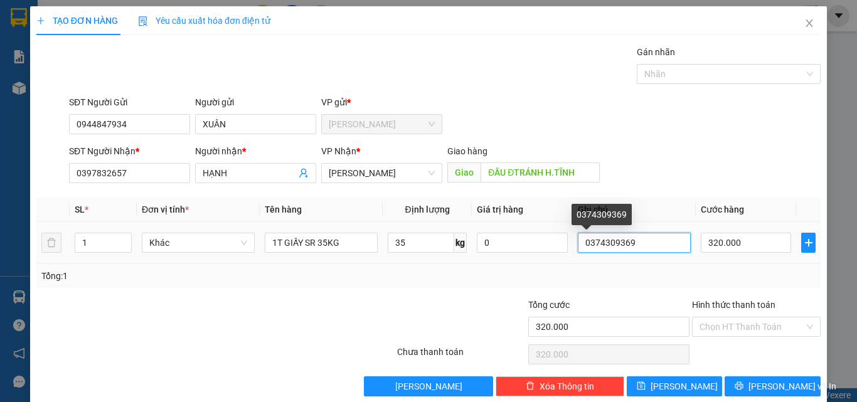
drag, startPoint x: 633, startPoint y: 240, endPoint x: 571, endPoint y: 241, distance: 62.1
click at [573, 241] on td "0374309369" at bounding box center [634, 243] width 123 height 42
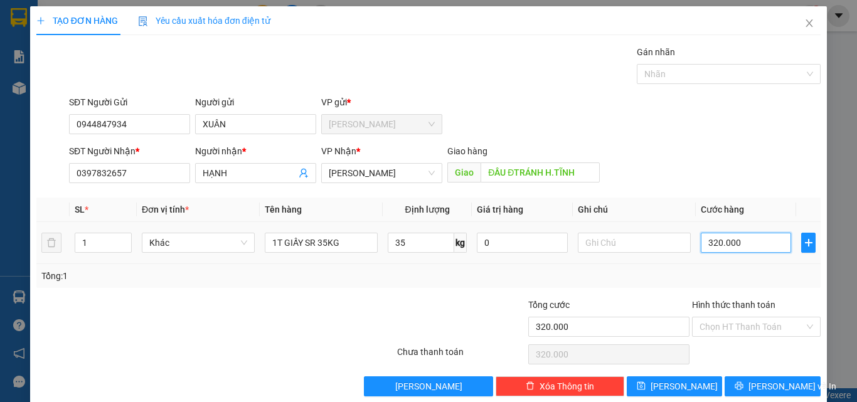
click at [749, 240] on input "320.000" at bounding box center [746, 243] width 90 height 20
type input "2"
type input "28"
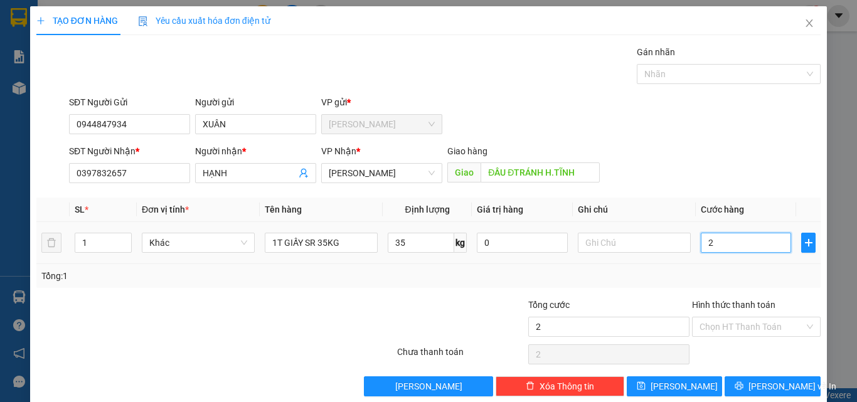
type input "28"
type input "280"
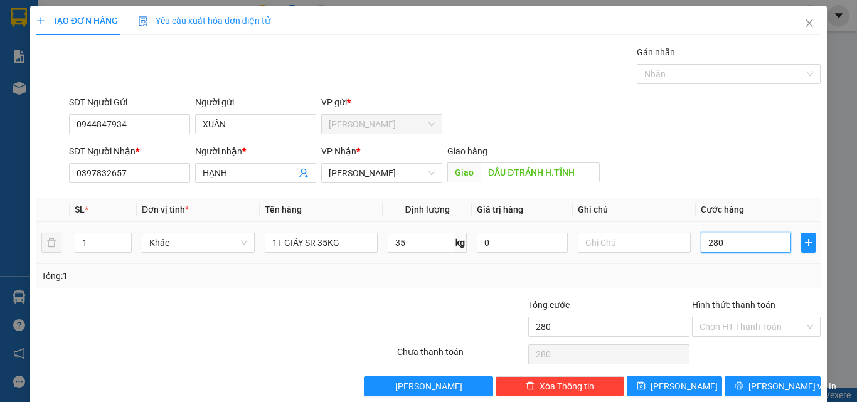
type input "2.800"
type input "28.000"
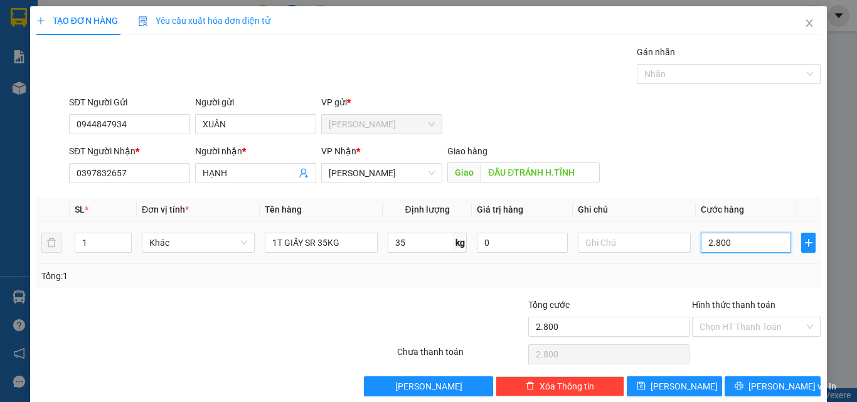
type input "28.000"
type input "280.000"
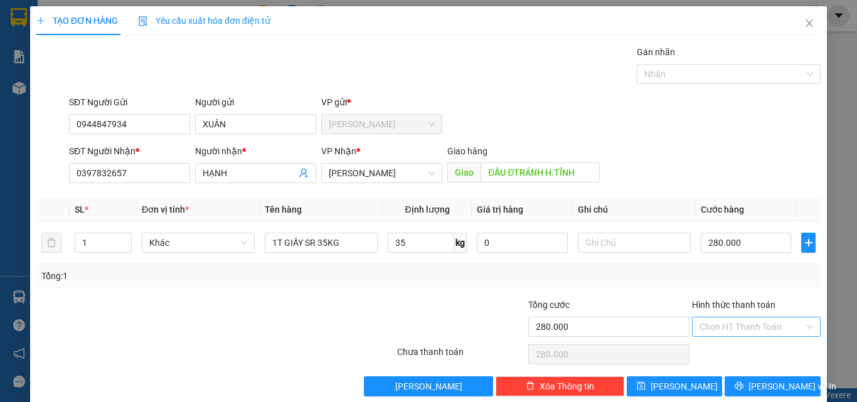
click at [739, 323] on input "Hình thức thanh toán" at bounding box center [752, 327] width 105 height 19
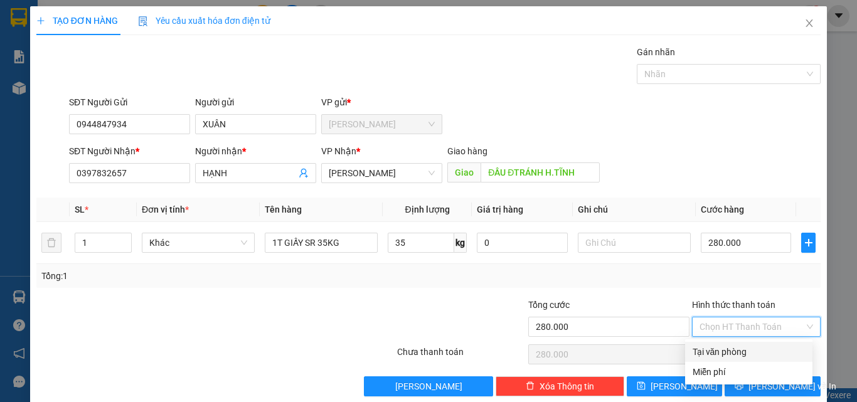
click at [724, 351] on div "Tại văn phòng" at bounding box center [749, 352] width 112 height 14
type input "0"
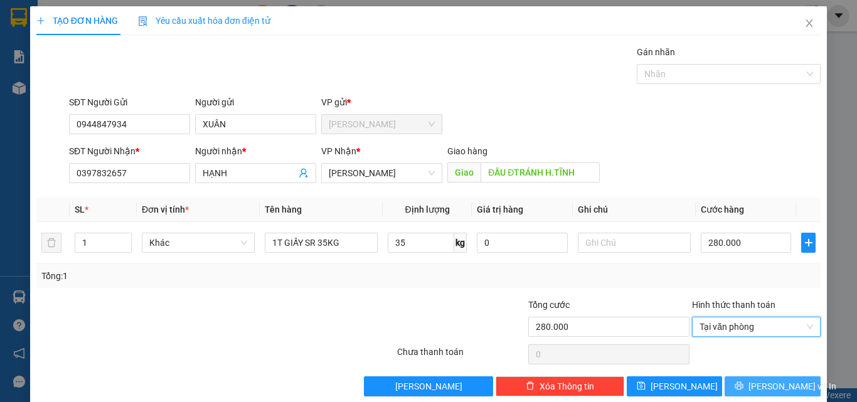
click at [744, 387] on icon "printer" at bounding box center [740, 386] width 8 height 8
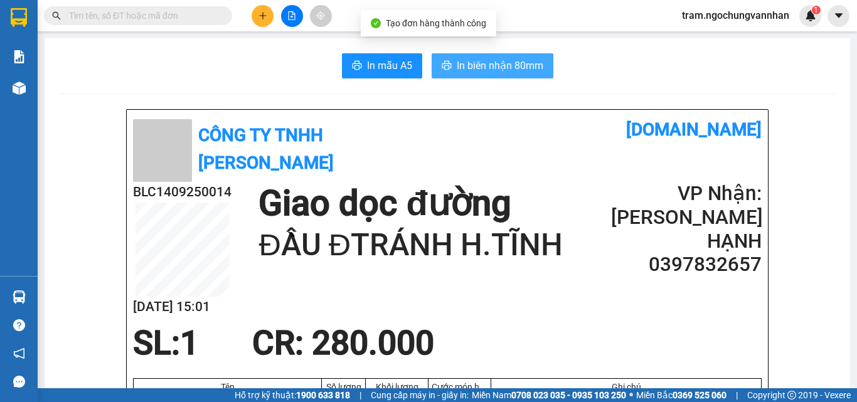
click at [485, 67] on span "In biên nhận 80mm" at bounding box center [500, 66] width 87 height 16
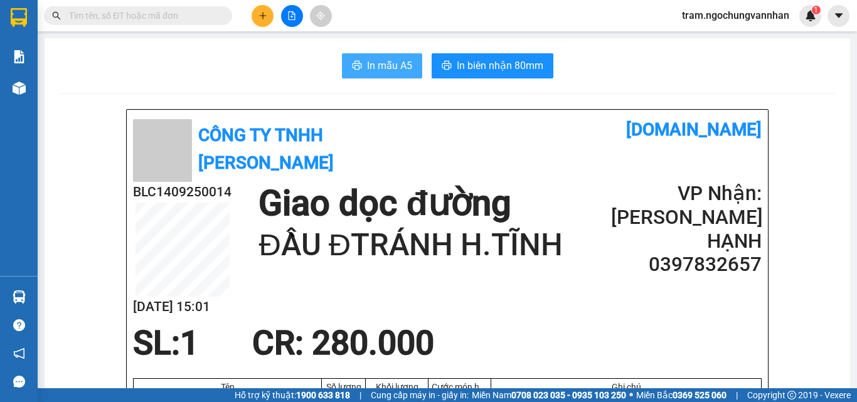
click at [367, 58] on span "In mẫu A5" at bounding box center [389, 66] width 45 height 16
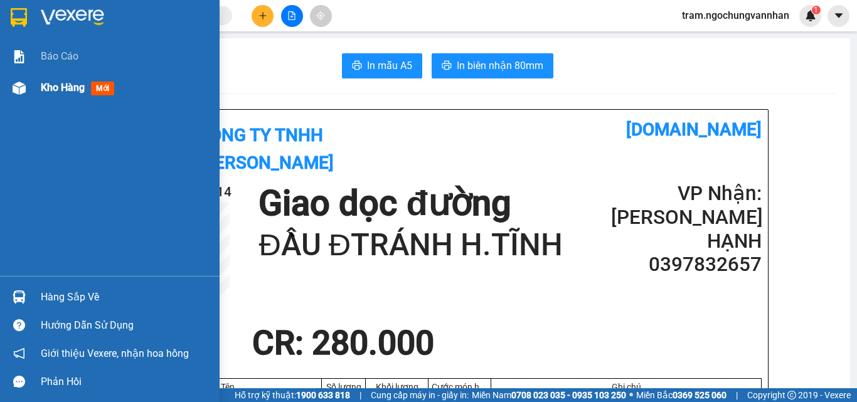
click at [49, 90] on span "Kho hàng" at bounding box center [63, 88] width 44 height 12
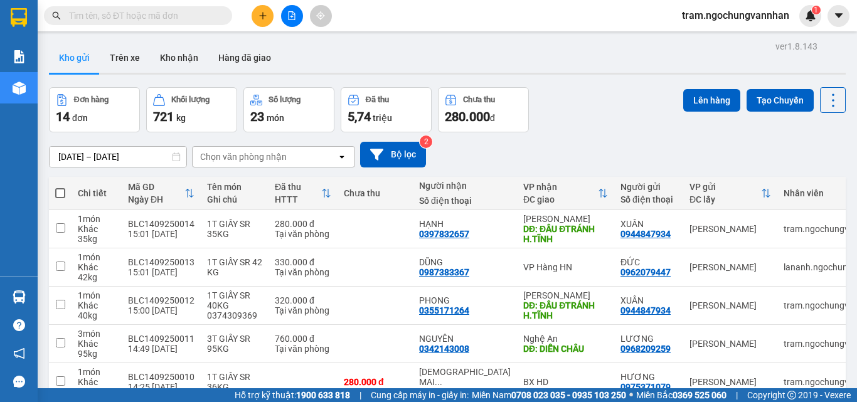
click at [286, 11] on button at bounding box center [292, 16] width 22 height 22
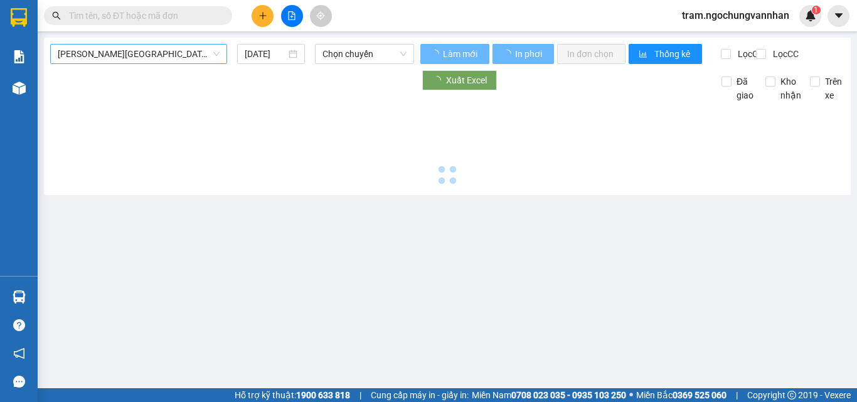
click at [129, 57] on span "Hải Dương - Lâm Đồng" at bounding box center [139, 54] width 162 height 19
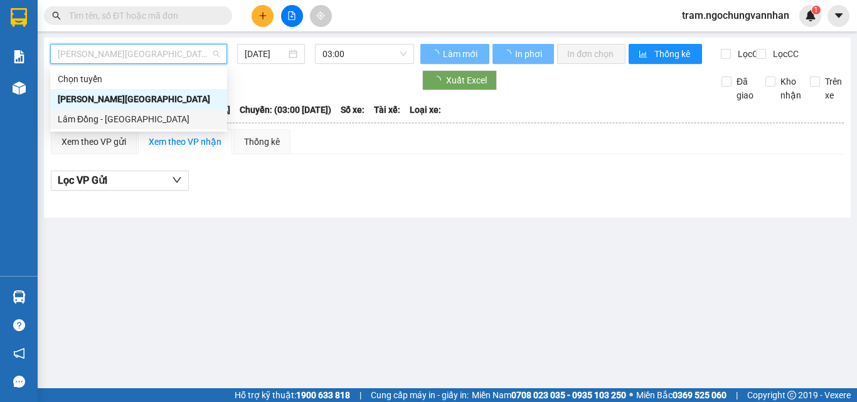
drag, startPoint x: 96, startPoint y: 122, endPoint x: 210, endPoint y: 67, distance: 126.3
click at [97, 121] on div "Lâm Đồng - Hải Dương" at bounding box center [139, 119] width 162 height 14
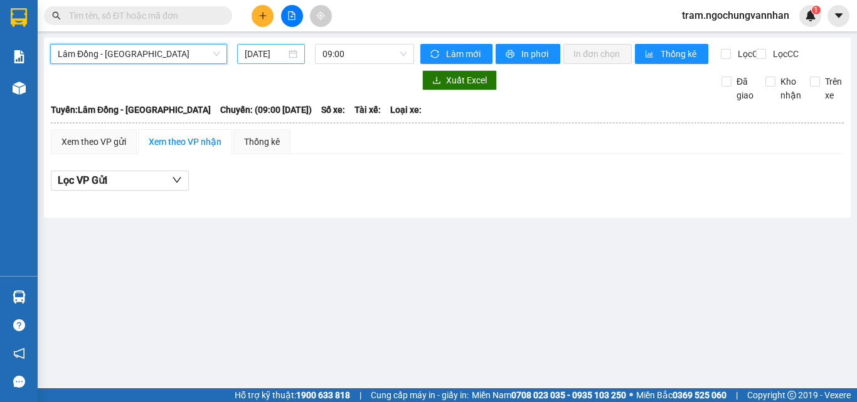
click at [262, 55] on input "14/09/2025" at bounding box center [265, 54] width 41 height 14
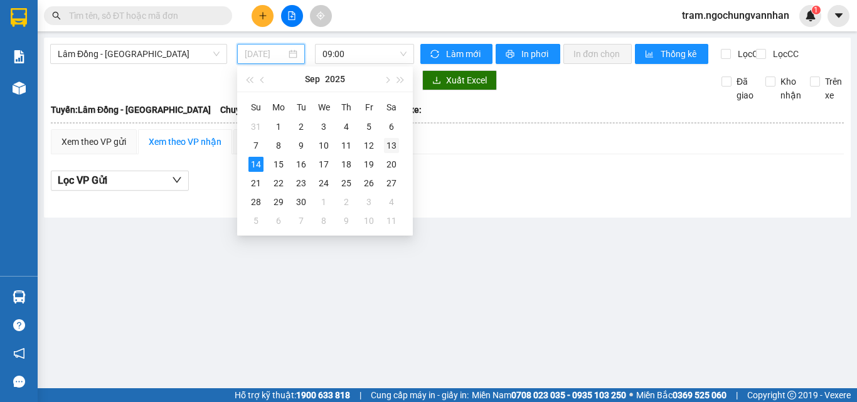
click at [394, 142] on div "13" at bounding box center [391, 145] width 15 height 15
type input "13/09/2025"
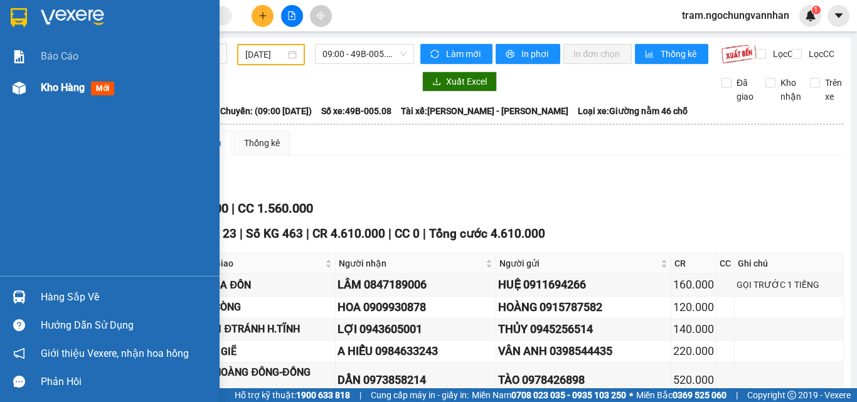
click at [44, 84] on span "Kho hàng" at bounding box center [63, 88] width 44 height 12
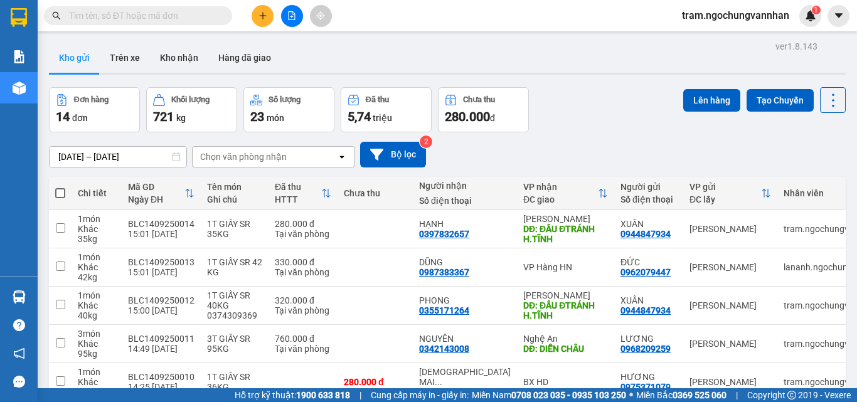
click at [259, 35] on main "ver 1.8.143 Kho gửi Trên xe Kho nhận Hàng đã giao Đơn hàng 14 đơn Khối lượng 72…" at bounding box center [428, 194] width 857 height 389
click at [262, 23] on button at bounding box center [263, 16] width 22 height 22
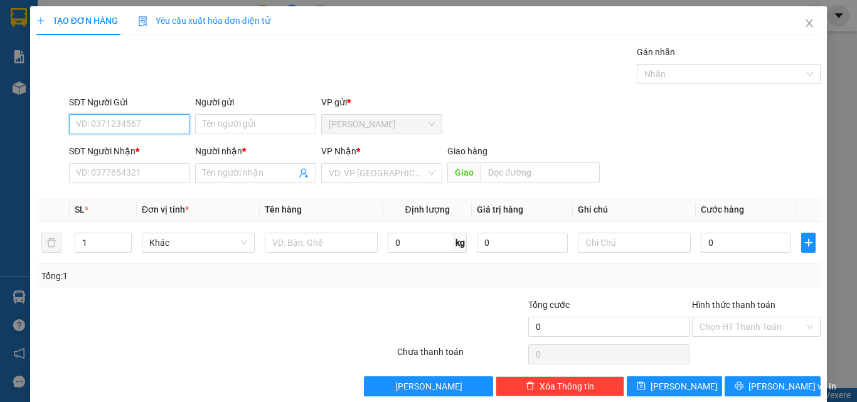
click at [112, 126] on input "SĐT Người Gửi" at bounding box center [129, 124] width 121 height 20
type input "0392620186"
drag, startPoint x: 318, startPoint y: 306, endPoint x: 308, endPoint y: 299, distance: 12.2
click at [312, 300] on div at bounding box center [330, 320] width 131 height 44
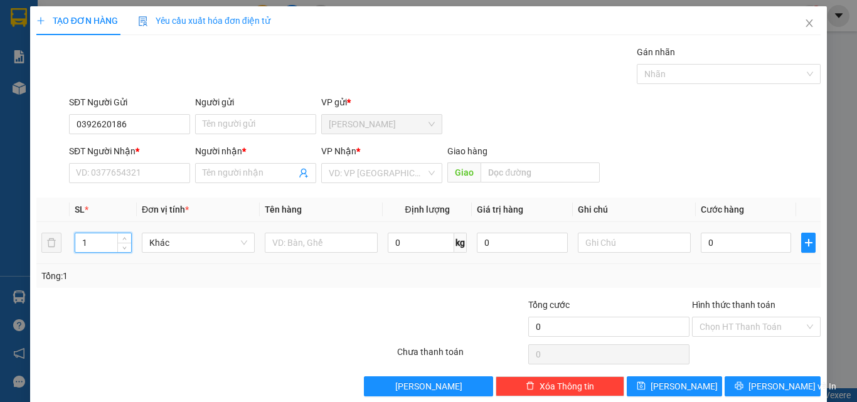
click at [48, 239] on tr "1 Khác 0 kg 0 0" at bounding box center [428, 243] width 785 height 42
type input "2"
click at [281, 240] on input "text" at bounding box center [321, 243] width 113 height 20
click at [288, 241] on input "text" at bounding box center [321, 243] width 113 height 20
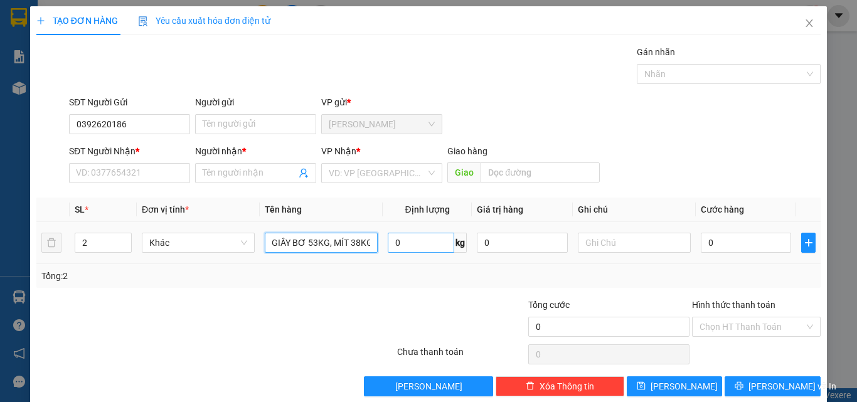
type input "2T GIẤY BƠ 53KG, MÍT 38KG"
click at [417, 245] on input "0" at bounding box center [421, 243] width 67 height 20
click at [724, 237] on input "0" at bounding box center [746, 243] width 90 height 20
type input "5"
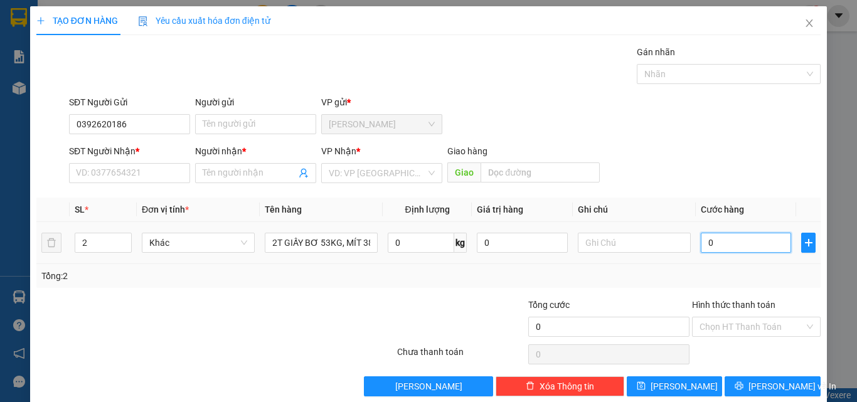
type input "5"
type input "58"
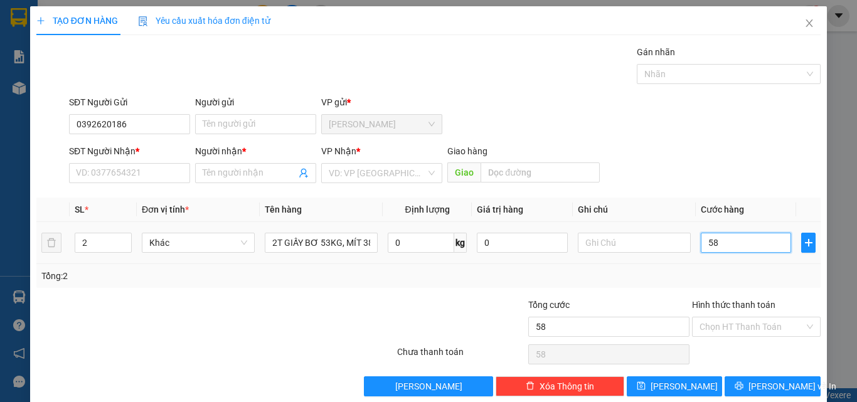
type input "580"
type input "5.800"
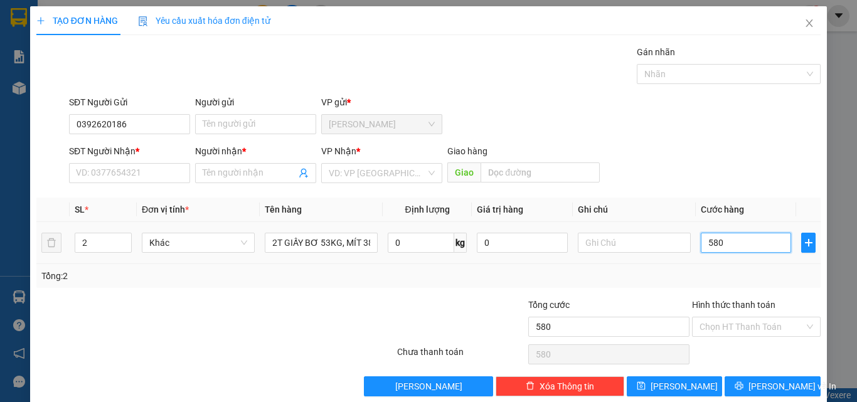
type input "5.800"
type input "58.000"
type input "580.000"
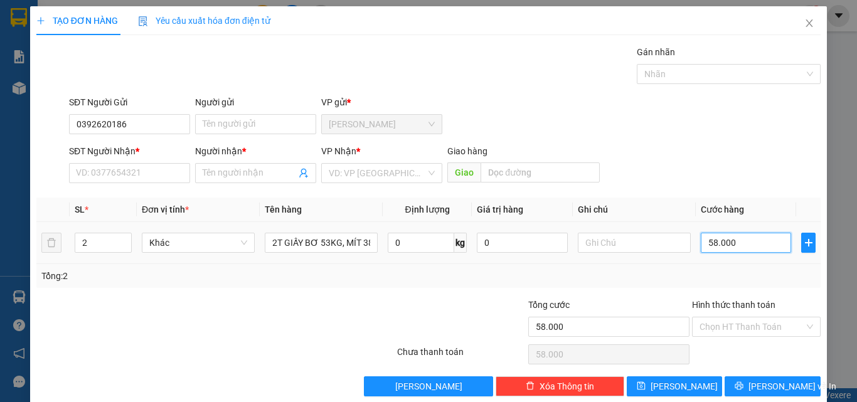
type input "580.000"
click at [416, 242] on input "0" at bounding box center [421, 243] width 67 height 20
type input "91"
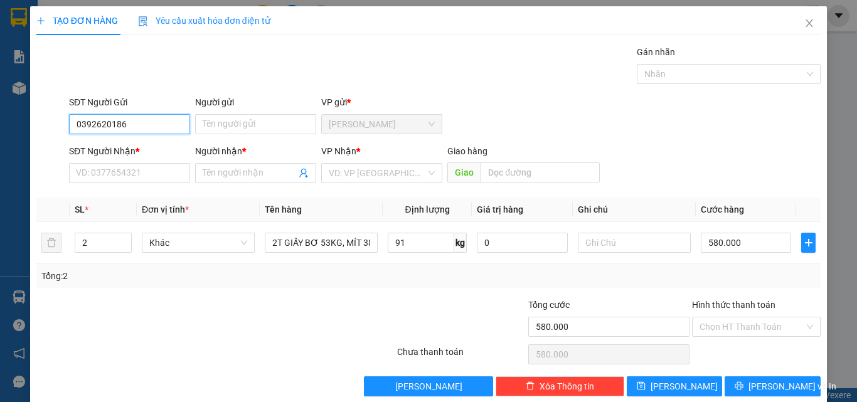
click at [140, 129] on input "0392620186" at bounding box center [129, 124] width 121 height 20
drag, startPoint x: 134, startPoint y: 126, endPoint x: 33, endPoint y: 119, distance: 101.3
click at [33, 119] on div "TẠO ĐƠN HÀNG Yêu cầu xuất hóa đơn điện tử Transit Pickup Surcharge Ids Transit …" at bounding box center [428, 206] width 797 height 400
type input "0963182176"
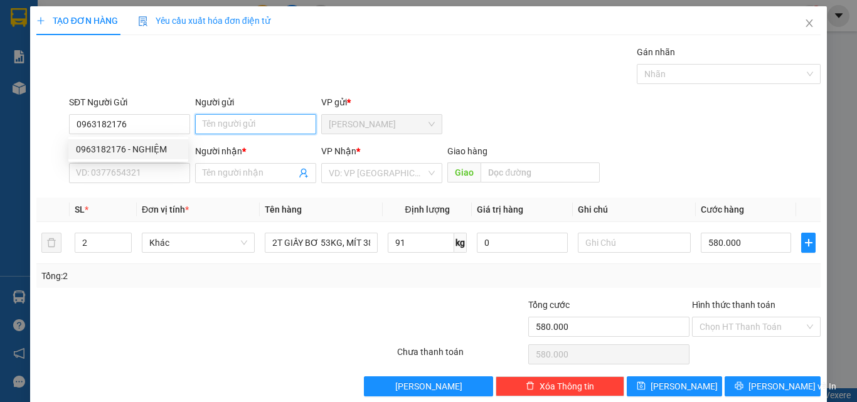
click at [226, 126] on input "Người gửi" at bounding box center [255, 124] width 121 height 20
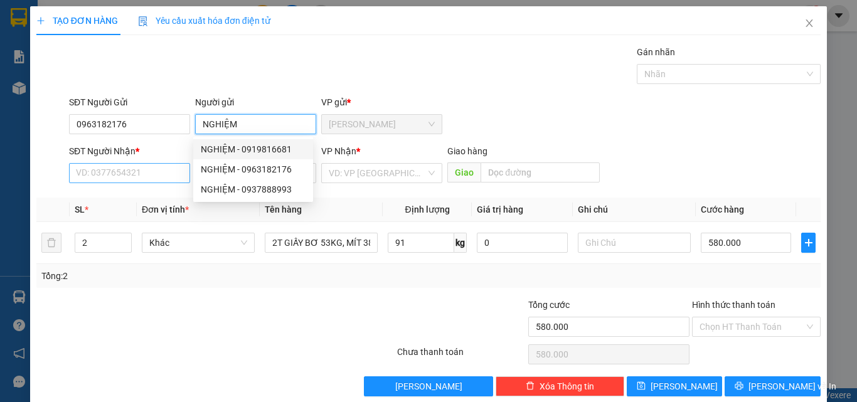
type input "NGHIỆM"
click at [142, 176] on input "SĐT Người Nhận *" at bounding box center [129, 173] width 121 height 20
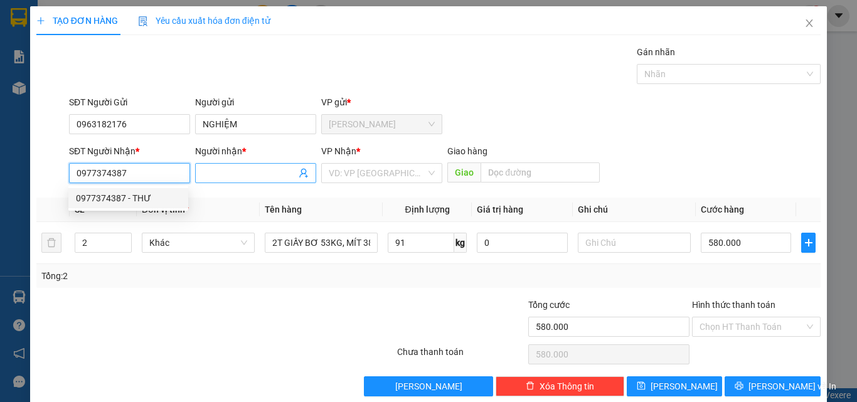
type input "0977374387"
click at [217, 176] on input "Người nhận *" at bounding box center [250, 173] width 94 height 14
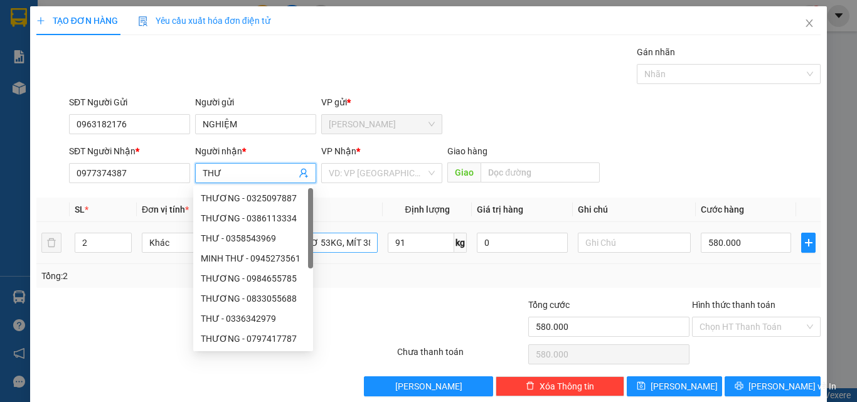
type input "THƯ"
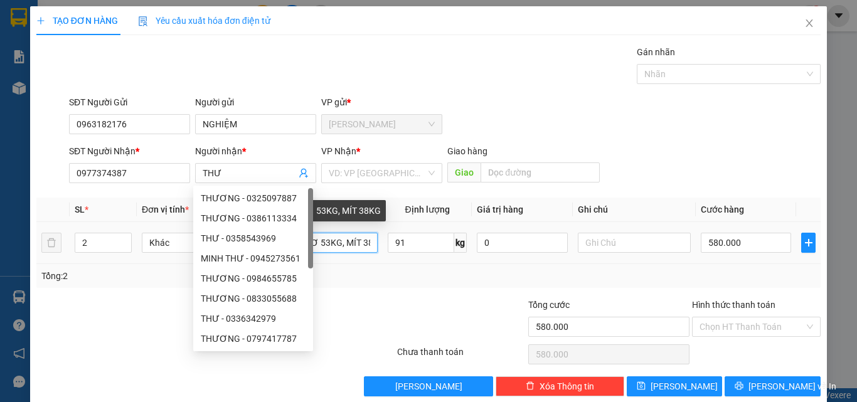
click at [367, 241] on input "2T GIẤY BƠ 53KG, MÍT 38KG" at bounding box center [321, 243] width 113 height 20
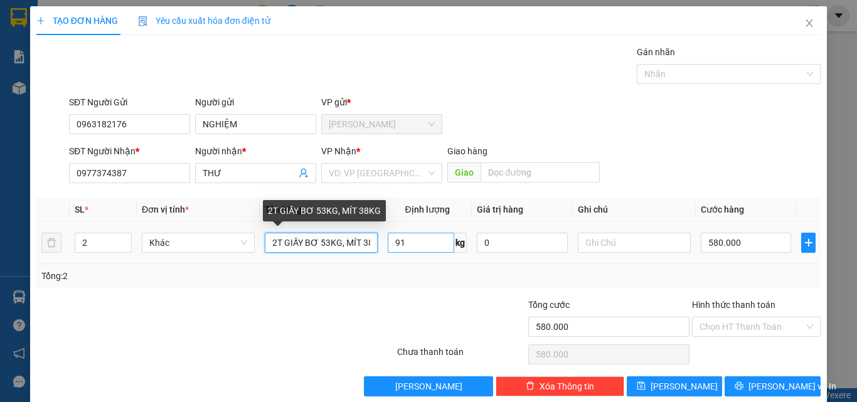
scroll to position [0, 13]
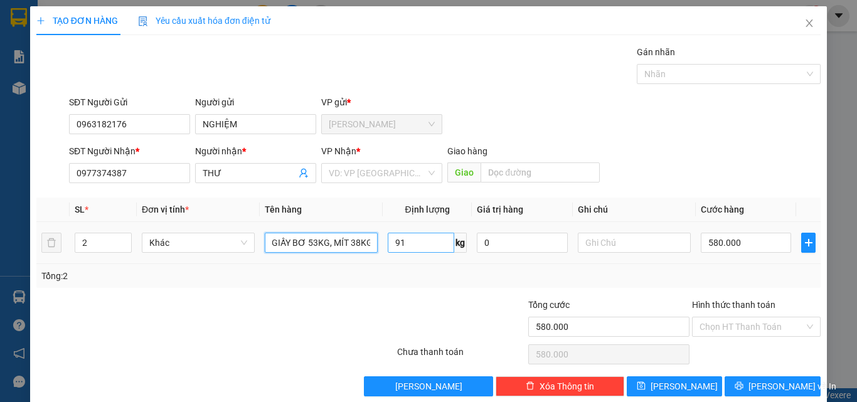
drag, startPoint x: 269, startPoint y: 241, endPoint x: 415, endPoint y: 245, distance: 145.7
click at [415, 245] on tr "2 Khác 2T GIẤY BƠ 53KG, MÍT 38KG 91 kg 0 580.000" at bounding box center [428, 243] width 785 height 42
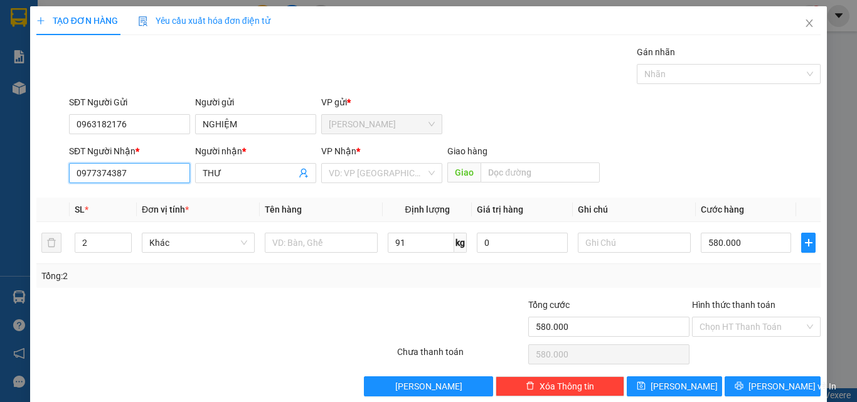
click at [118, 171] on input "0977374387" at bounding box center [129, 173] width 121 height 20
click at [144, 176] on input "0977374387" at bounding box center [129, 173] width 121 height 20
type input "0977374387"
click at [145, 199] on div "0977374387 - THƯ" at bounding box center [128, 198] width 105 height 14
type input "PHỐ NỐI B"
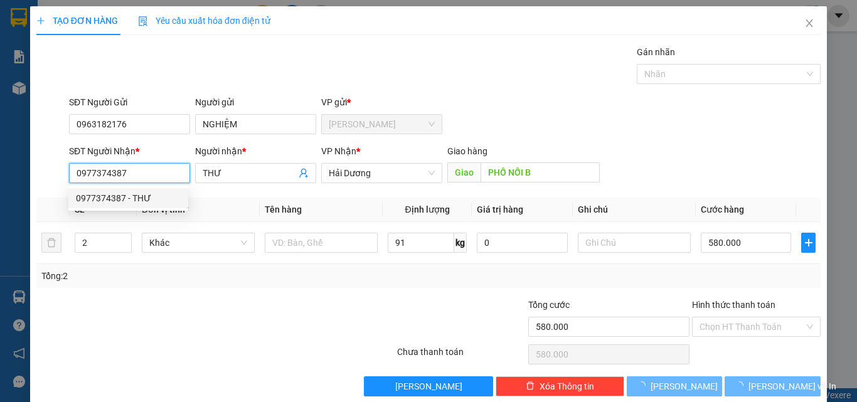
type input "540.000"
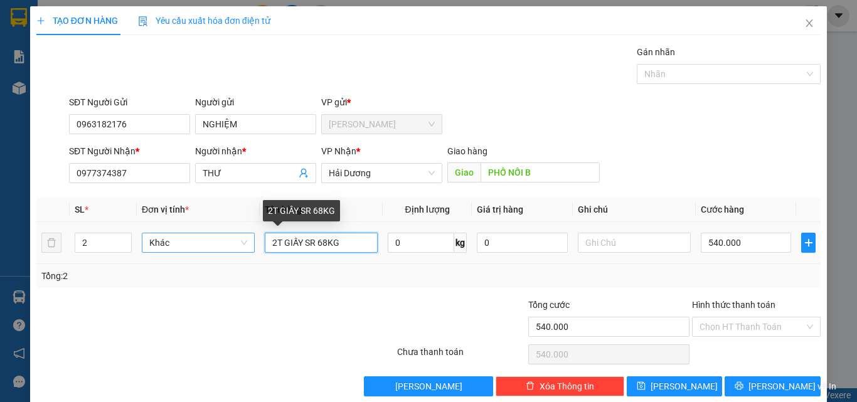
drag, startPoint x: 355, startPoint y: 243, endPoint x: 215, endPoint y: 235, distance: 140.8
click at [215, 235] on tr "2 Khác 2T GIẤY SR 68KG 0 kg 0 540.000" at bounding box center [428, 243] width 785 height 42
paste input "BƠ 53KG, MÍT 3"
type input "2T GIẤY BƠ 53KG, MÍT 38KG"
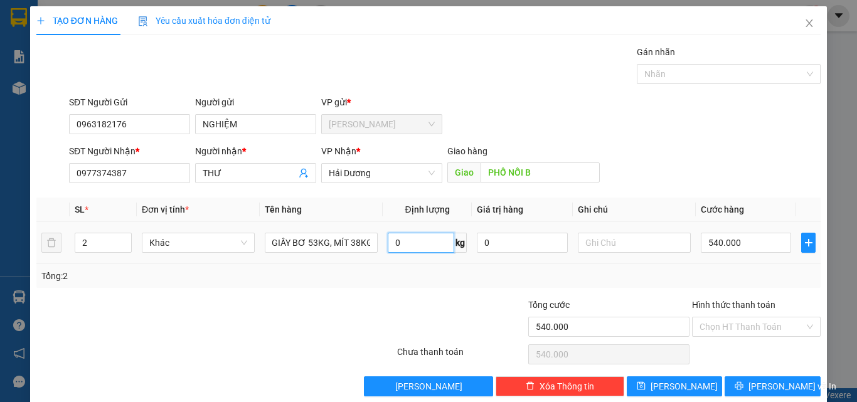
scroll to position [0, 0]
click at [412, 248] on input "0" at bounding box center [421, 243] width 67 height 20
type input "91"
click at [699, 282] on div "Tổng: 2" at bounding box center [428, 276] width 775 height 14
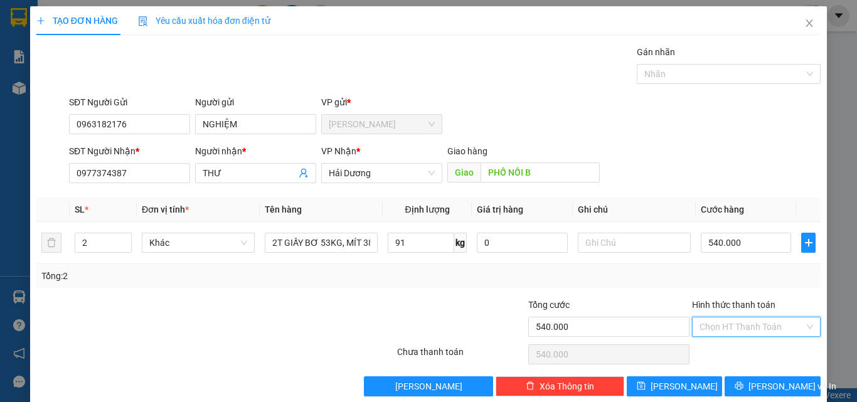
click at [725, 333] on input "Hình thức thanh toán" at bounding box center [752, 327] width 105 height 19
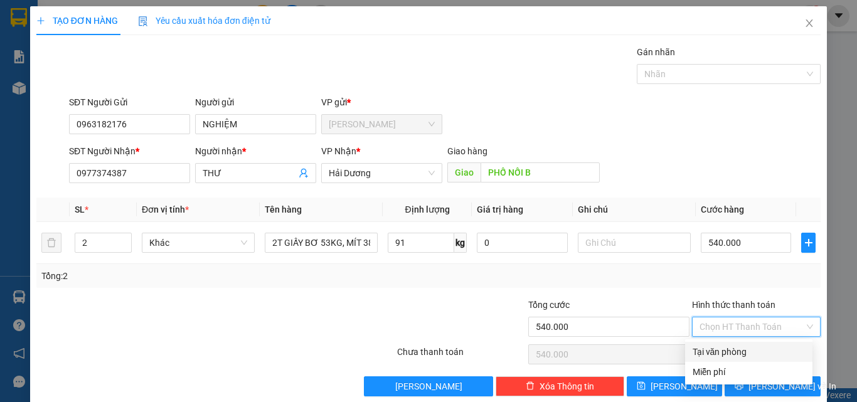
click at [739, 355] on div "Tại văn phòng" at bounding box center [749, 352] width 112 height 14
type input "0"
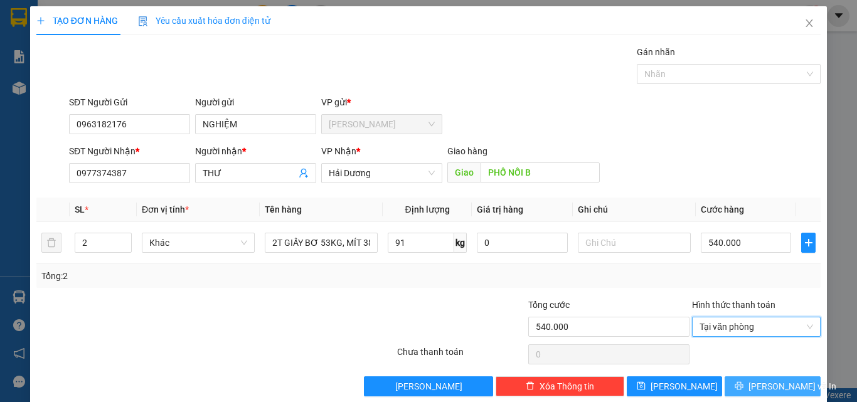
click at [756, 383] on span "Lưu và In" at bounding box center [793, 387] width 88 height 14
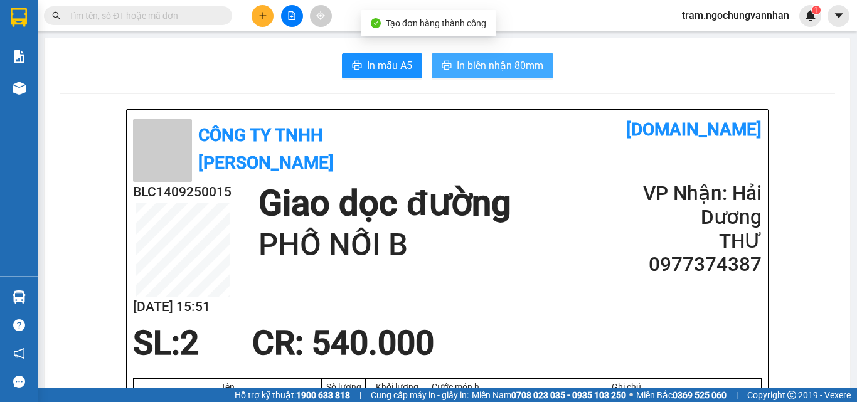
click at [488, 71] on span "In biên nhận 80mm" at bounding box center [500, 66] width 87 height 16
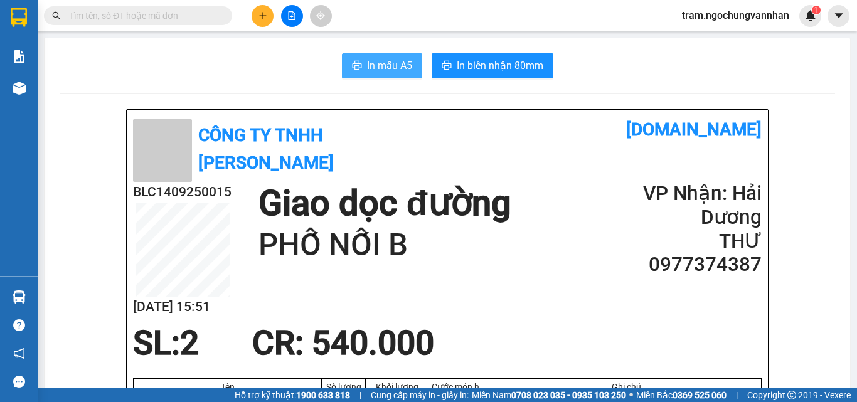
click at [380, 72] on span "In mẫu A5" at bounding box center [389, 66] width 45 height 16
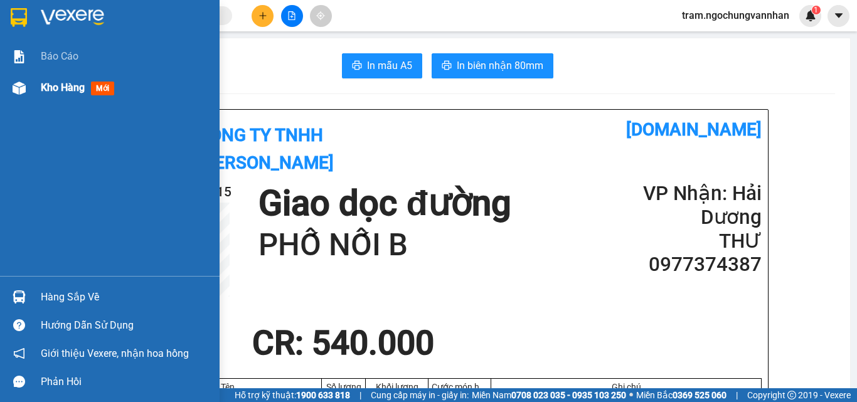
click at [60, 89] on span "Kho hàng" at bounding box center [63, 88] width 44 height 12
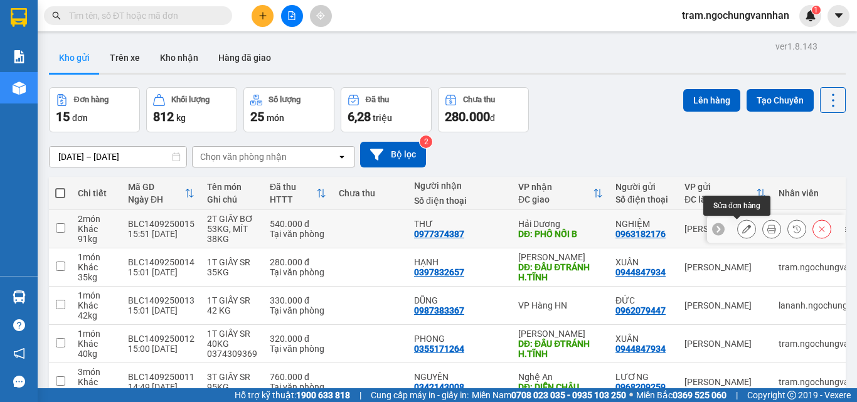
click at [743, 232] on icon at bounding box center [747, 229] width 9 height 9
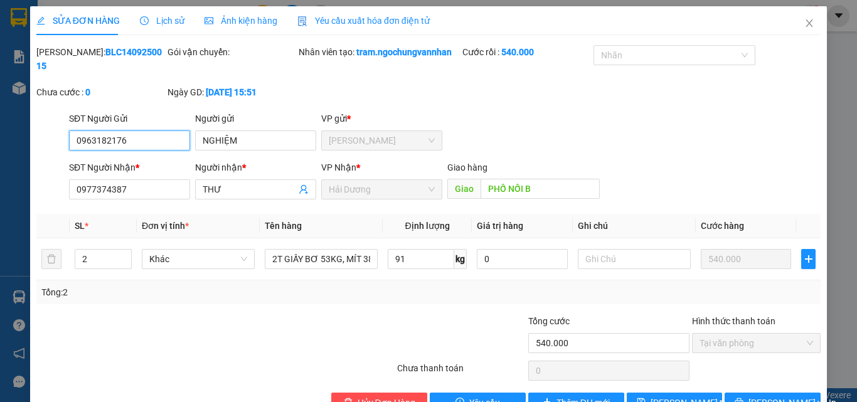
click at [107, 131] on input "0963182176" at bounding box center [129, 141] width 121 height 20
click at [805, 23] on icon "close" at bounding box center [810, 23] width 10 height 10
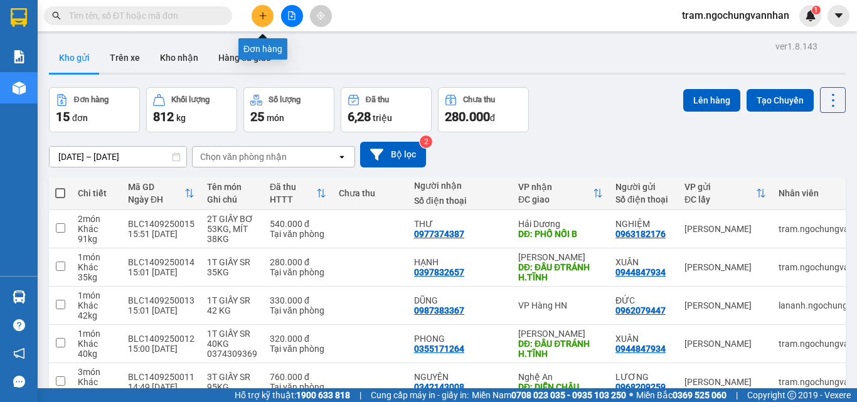
click at [269, 11] on button at bounding box center [263, 16] width 22 height 22
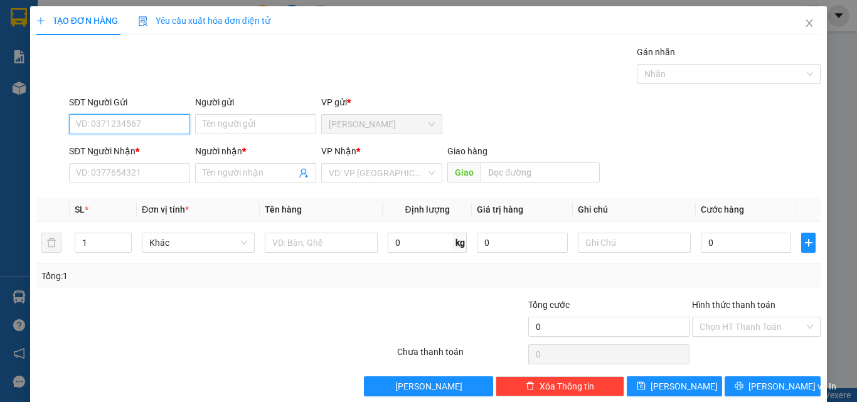
click at [130, 121] on input "SĐT Người Gửi" at bounding box center [129, 124] width 121 height 20
click at [130, 149] on div "0963182176 - NGHIỆM" at bounding box center [128, 149] width 105 height 14
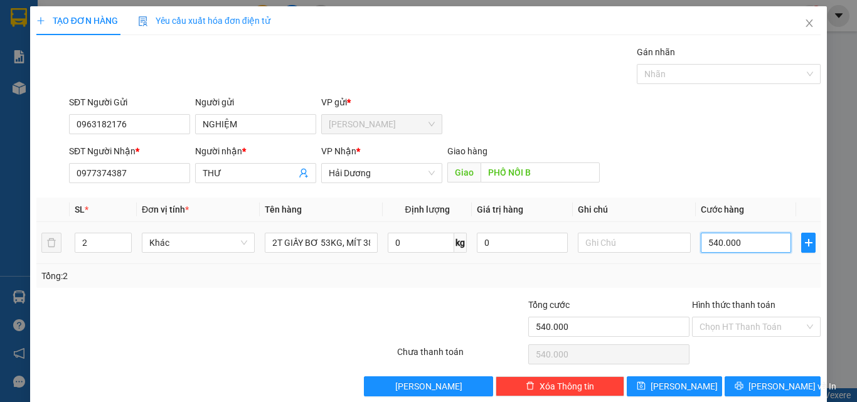
click at [711, 236] on input "540.000" at bounding box center [746, 243] width 90 height 20
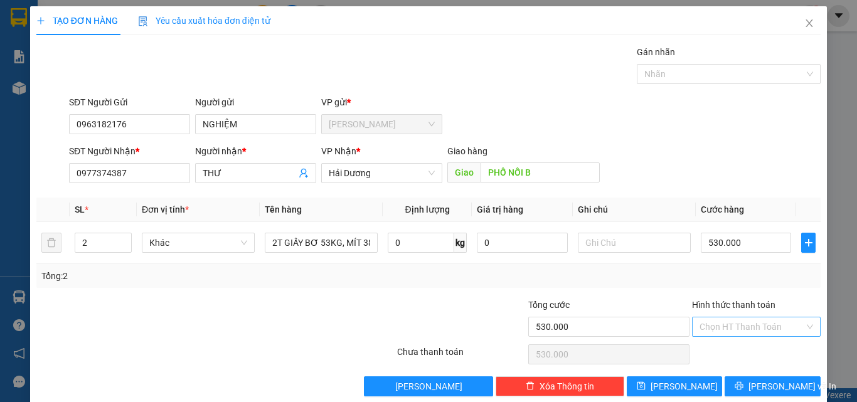
click at [740, 320] on input "Hình thức thanh toán" at bounding box center [752, 327] width 105 height 19
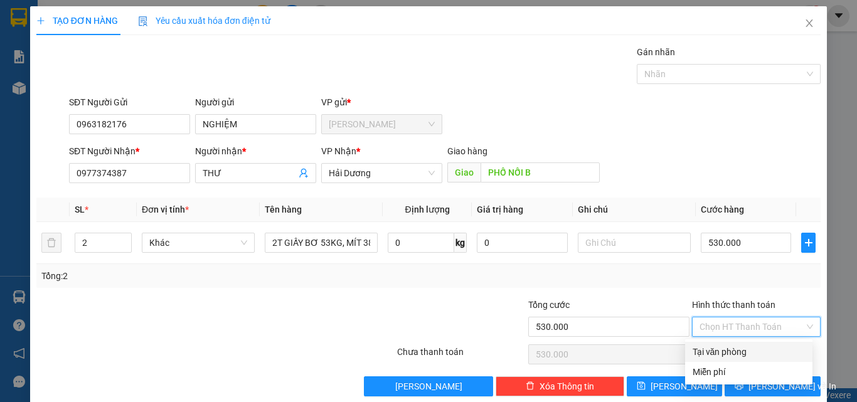
click at [735, 348] on div "Tại văn phòng" at bounding box center [749, 352] width 112 height 14
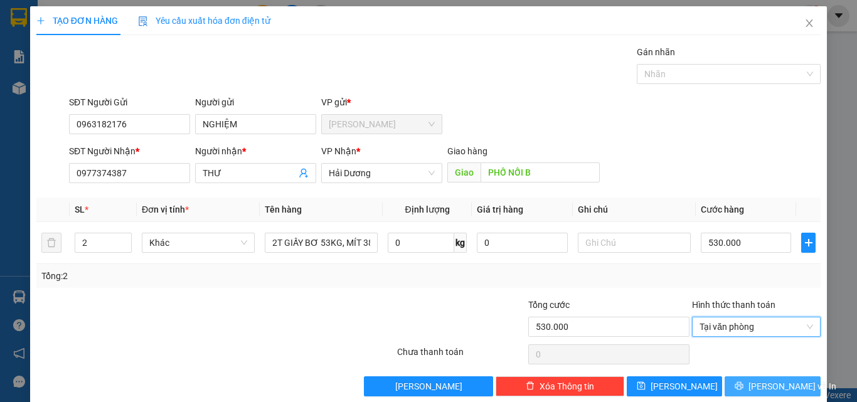
click at [744, 385] on icon "printer" at bounding box center [740, 386] width 8 height 8
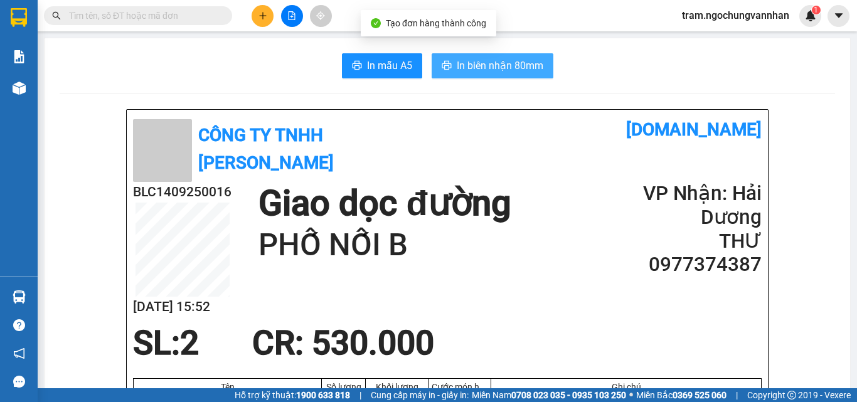
click at [485, 70] on span "In biên nhận 80mm" at bounding box center [500, 66] width 87 height 16
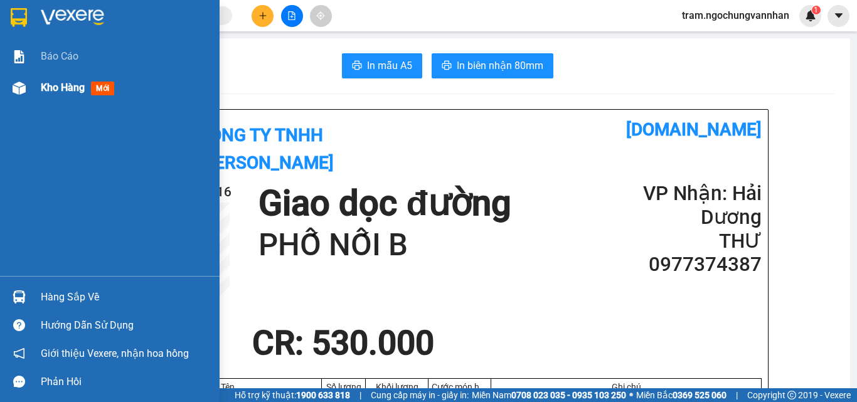
click at [58, 87] on span "Kho hàng" at bounding box center [63, 88] width 44 height 12
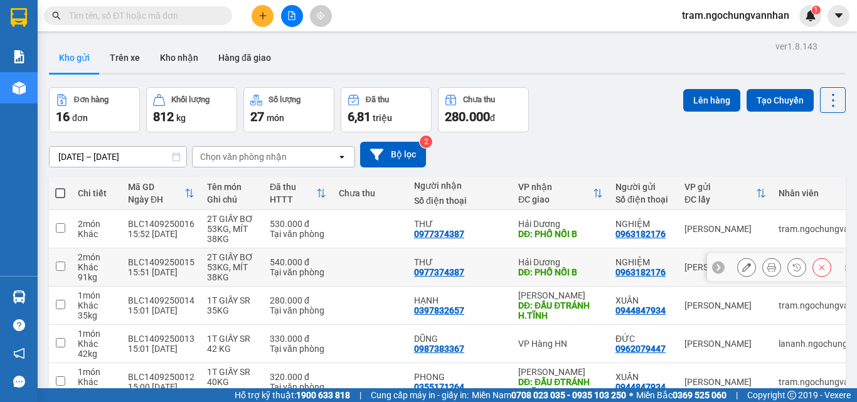
click at [818, 269] on icon at bounding box center [822, 267] width 9 height 9
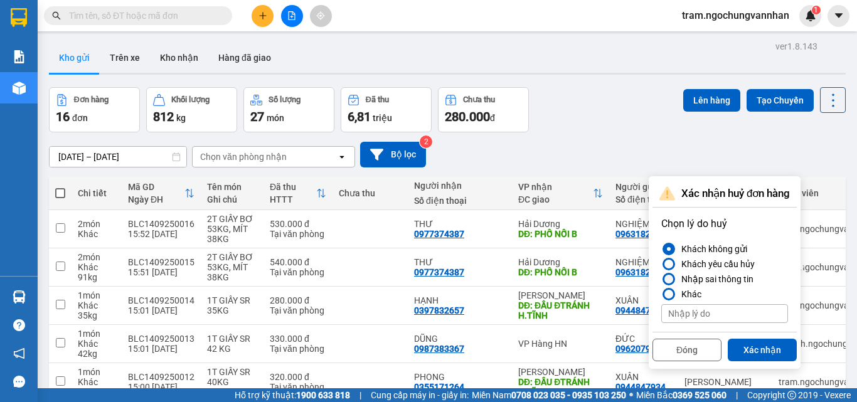
click at [717, 277] on div "Nhập sai thông tin" at bounding box center [715, 279] width 77 height 15
click at [662, 279] on input "Nhập sai thông tin" at bounding box center [662, 279] width 0 height 0
click at [758, 348] on button "Xác nhận" at bounding box center [762, 350] width 69 height 23
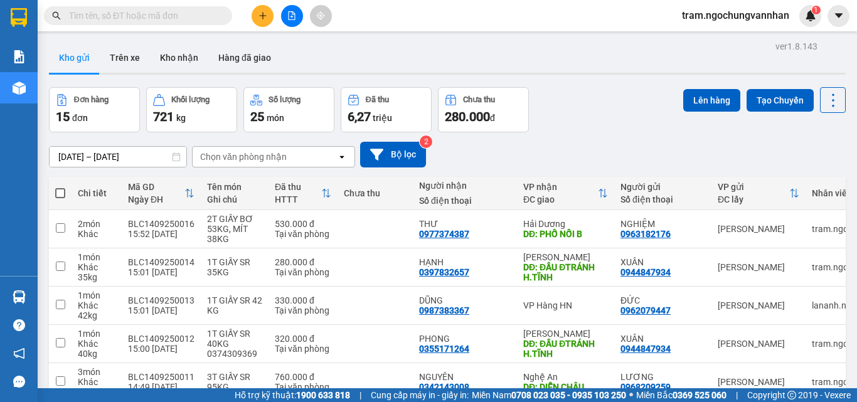
click at [125, 20] on input "text" at bounding box center [143, 16] width 148 height 14
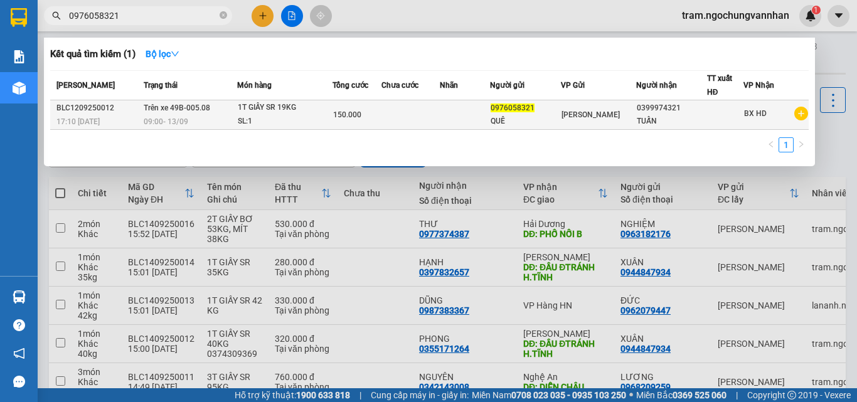
type input "0976058321"
click at [391, 121] on td at bounding box center [411, 115] width 59 height 30
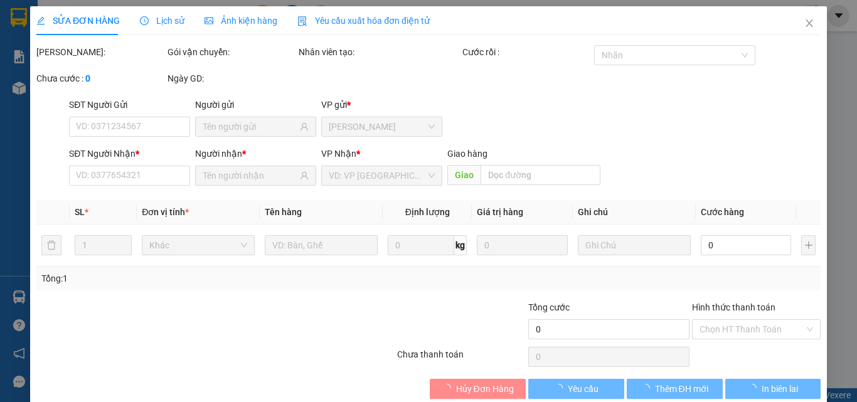
type input "0976058321"
type input "0399974321"
type input "150.000"
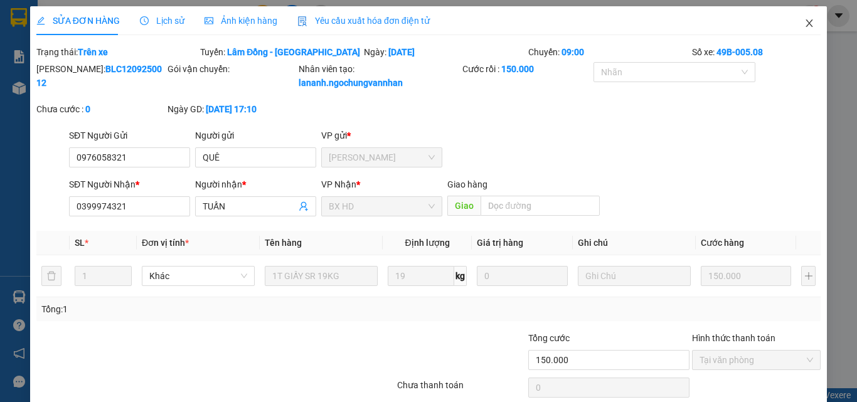
click at [800, 18] on span "Close" at bounding box center [809, 23] width 35 height 35
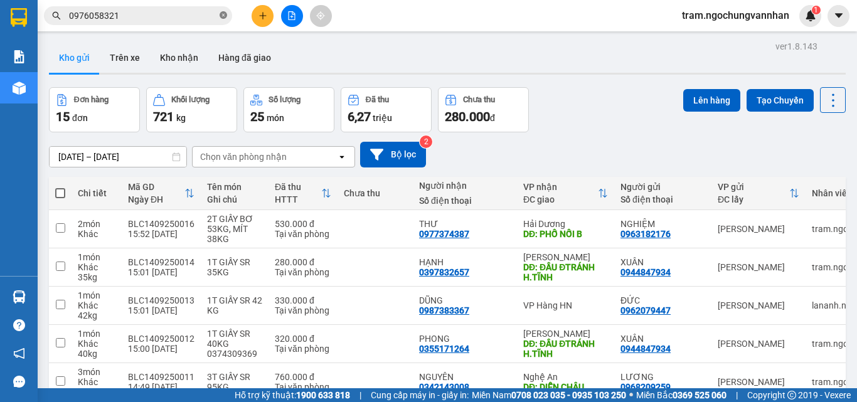
click at [224, 13] on icon "close-circle" at bounding box center [224, 15] width 8 height 8
click at [290, 12] on icon "file-add" at bounding box center [292, 15] width 7 height 9
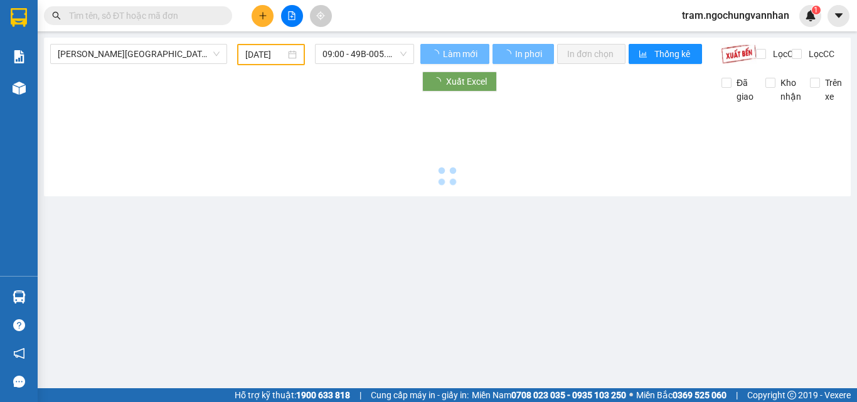
type input "14/09/2025"
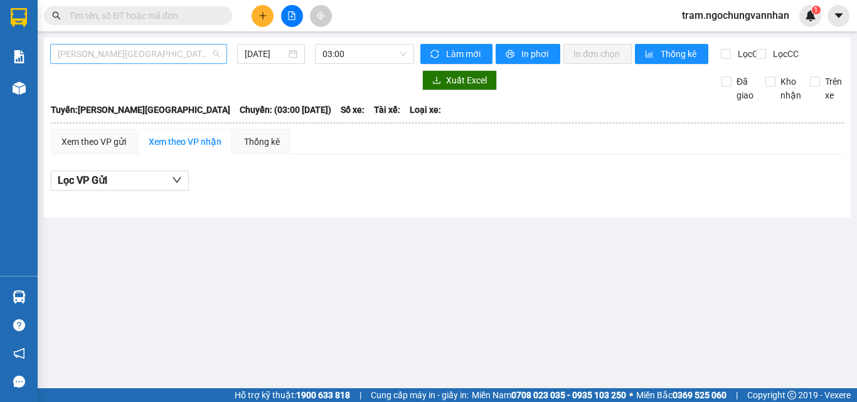
click at [148, 57] on span "Hải Dương - Lâm Đồng" at bounding box center [139, 54] width 162 height 19
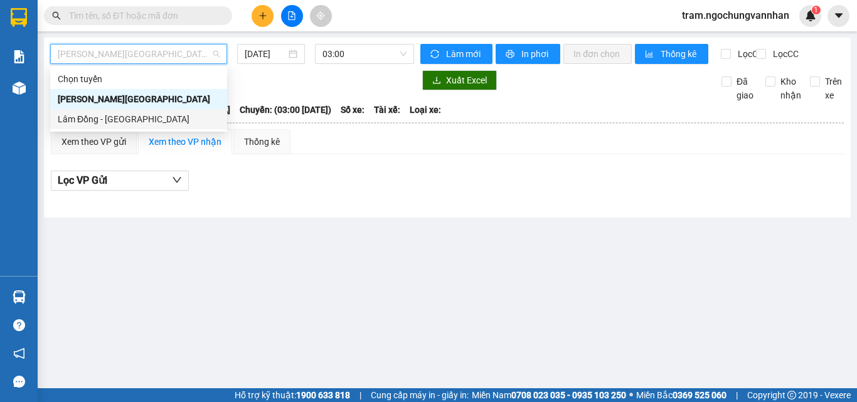
click at [144, 119] on div "Lâm Đồng - Hải Dương" at bounding box center [139, 119] width 162 height 14
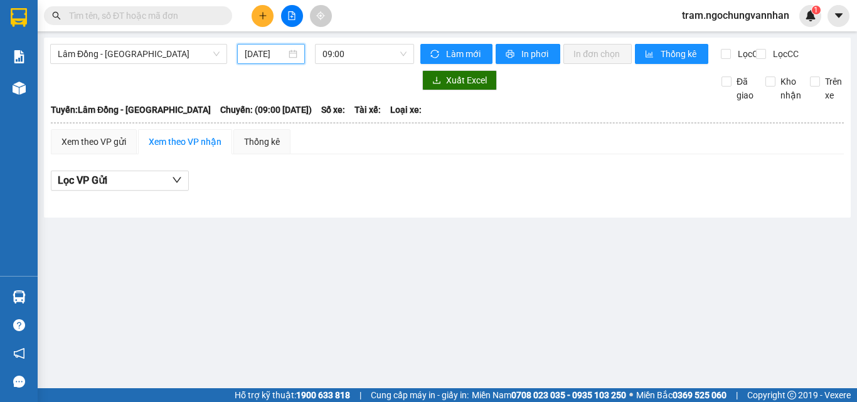
click at [254, 51] on input "14/09/2025" at bounding box center [265, 54] width 41 height 14
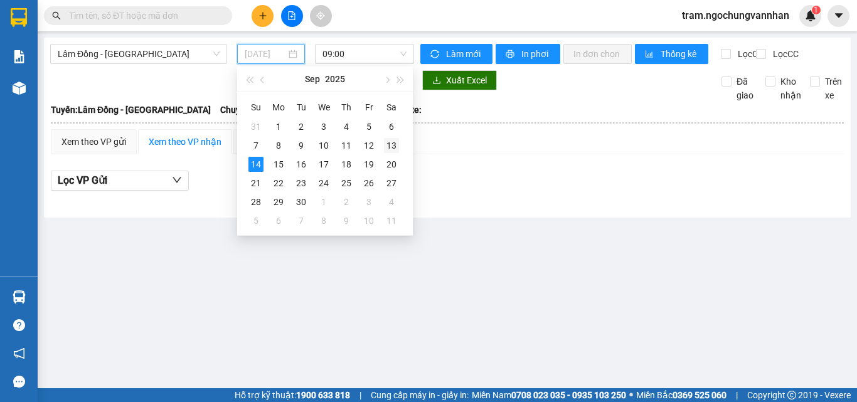
click at [395, 142] on div "13" at bounding box center [391, 145] width 15 height 15
type input "13/09/2025"
